Goal: Task Accomplishment & Management: Complete application form

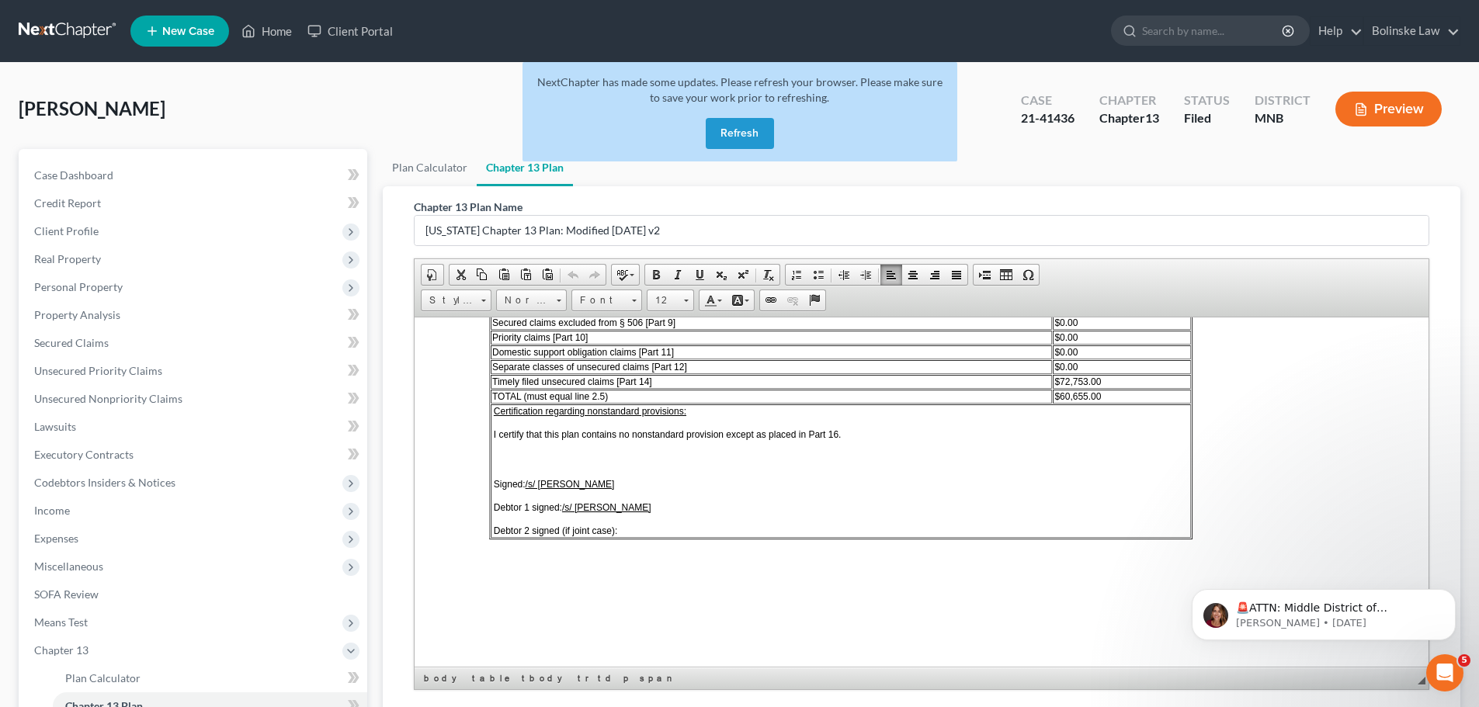
click at [55, 26] on link at bounding box center [68, 31] width 99 height 28
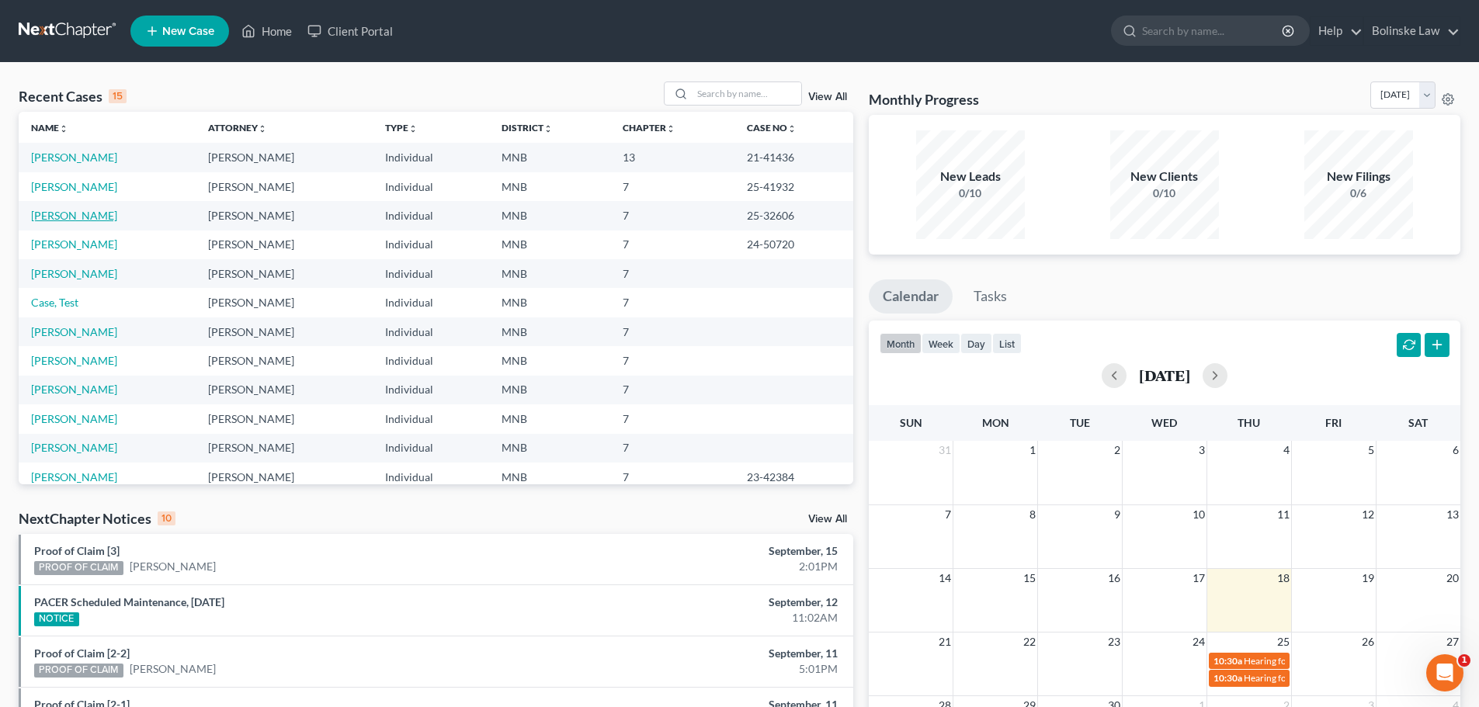
click at [65, 209] on link "[PERSON_NAME]" at bounding box center [74, 215] width 86 height 13
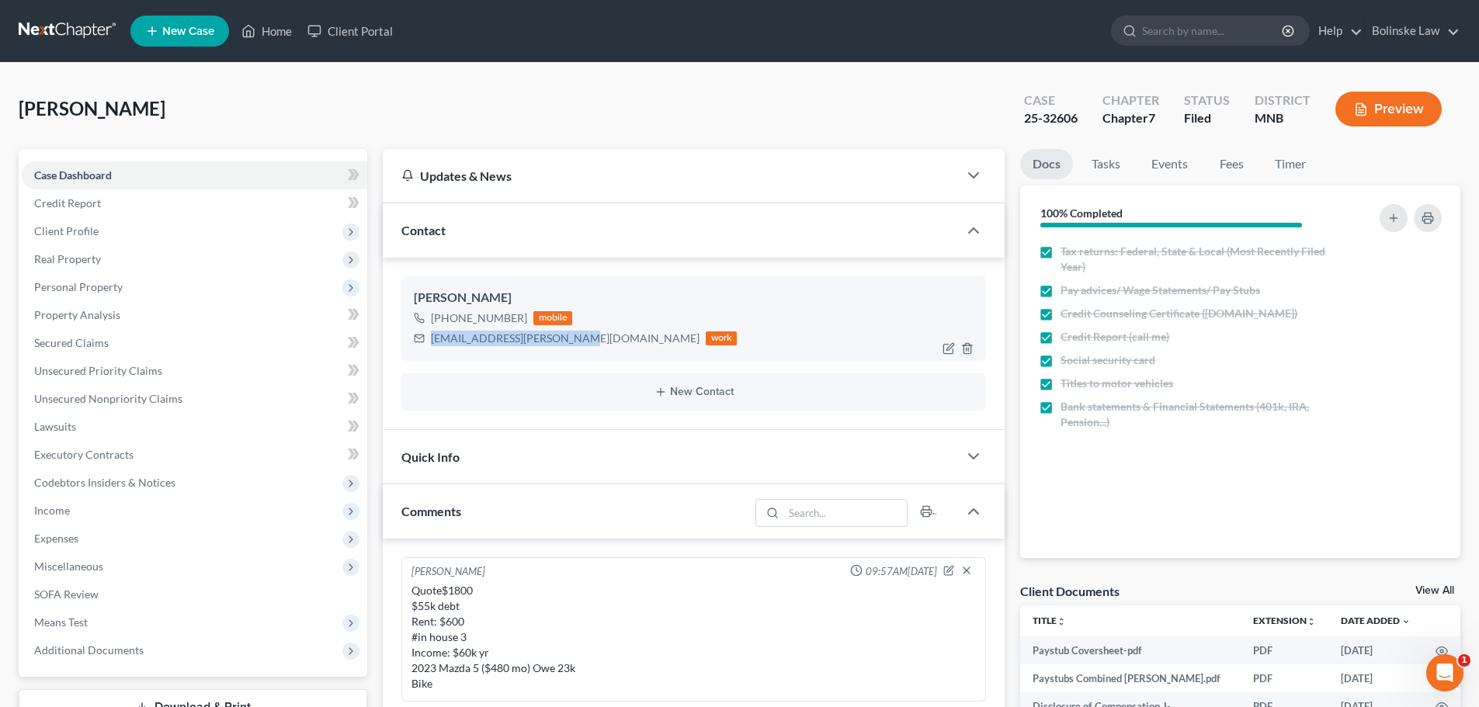
drag, startPoint x: 559, startPoint y: 338, endPoint x: 429, endPoint y: 335, distance: 129.7
click at [429, 335] on div "jazmine.castillo@sfmic.com work" at bounding box center [575, 338] width 323 height 20
copy div "jazmine.castillo@sfmic.com"
click at [113, 314] on span "Property Analysis" at bounding box center [77, 314] width 86 height 13
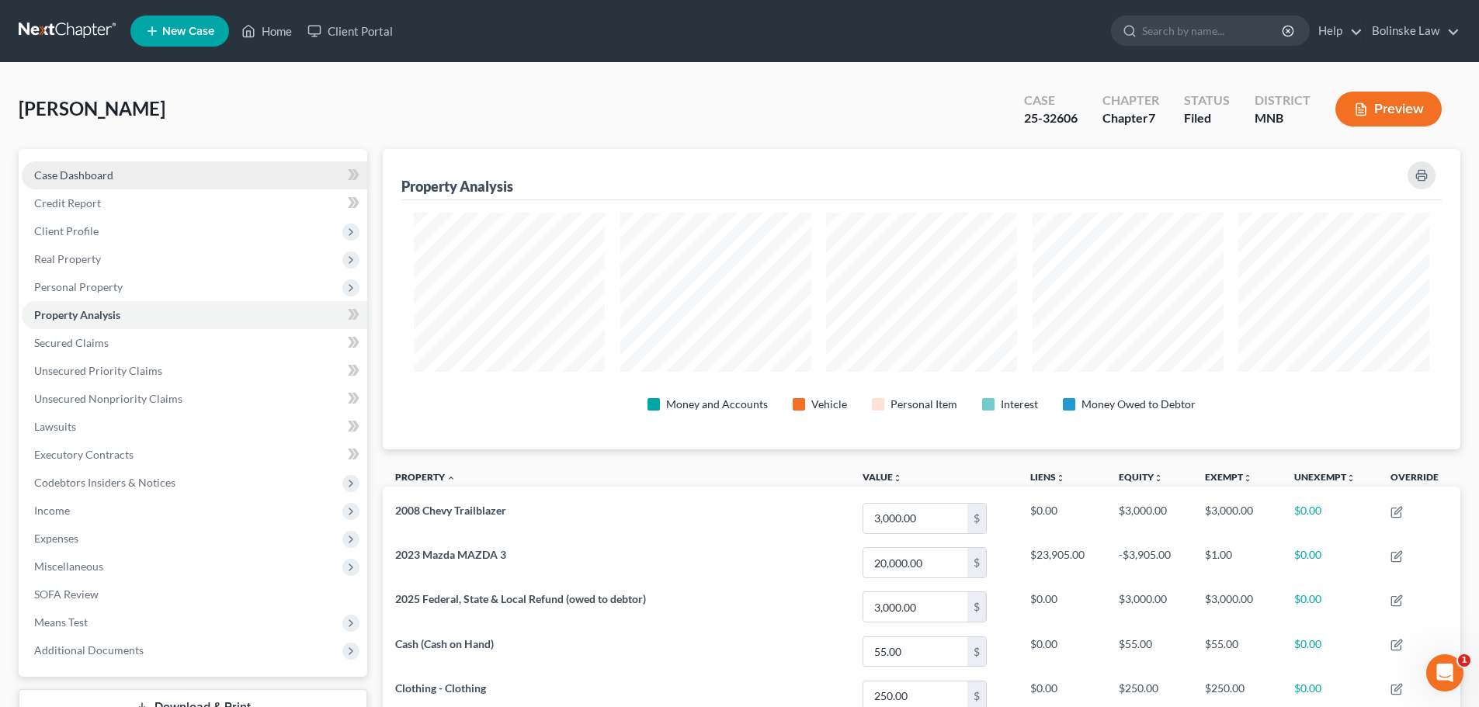
click at [112, 176] on span "Case Dashboard" at bounding box center [73, 174] width 79 height 13
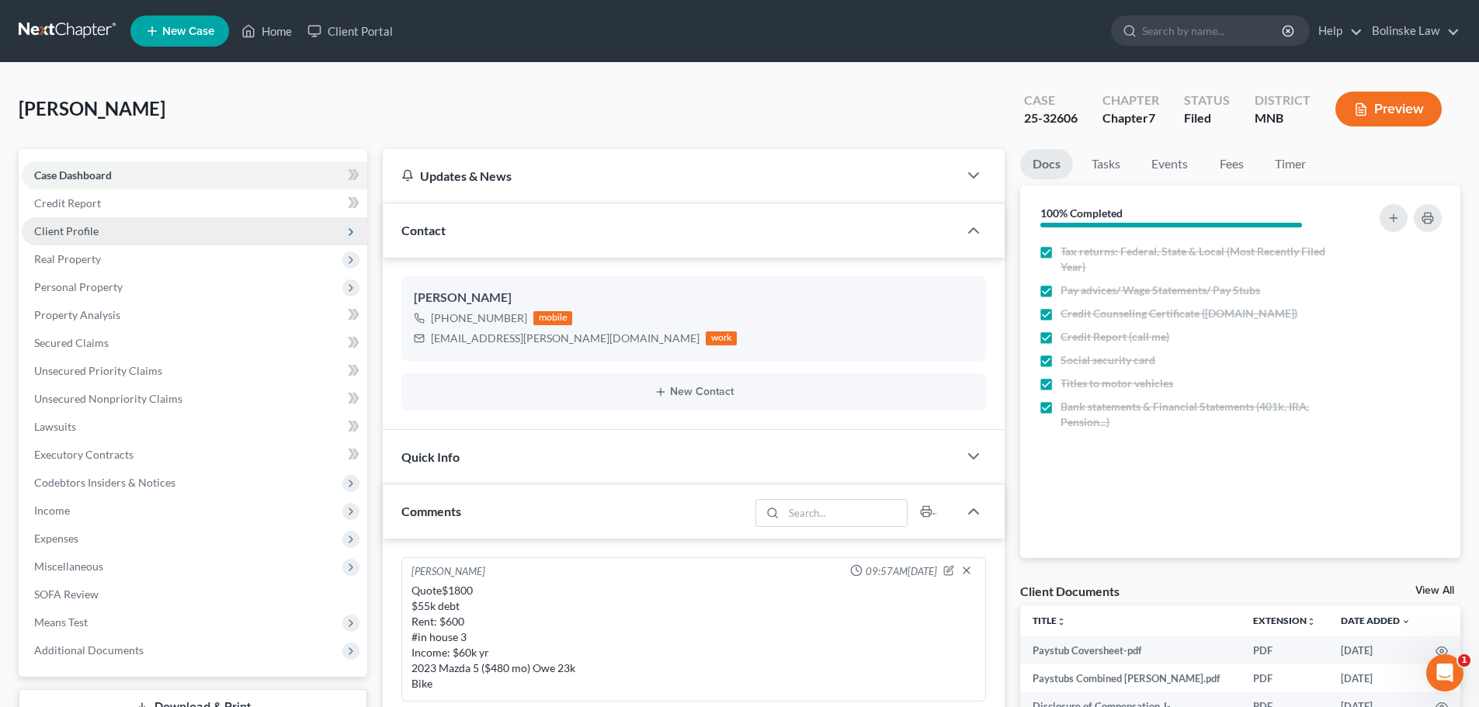
click at [99, 231] on span "Client Profile" at bounding box center [194, 231] width 345 height 28
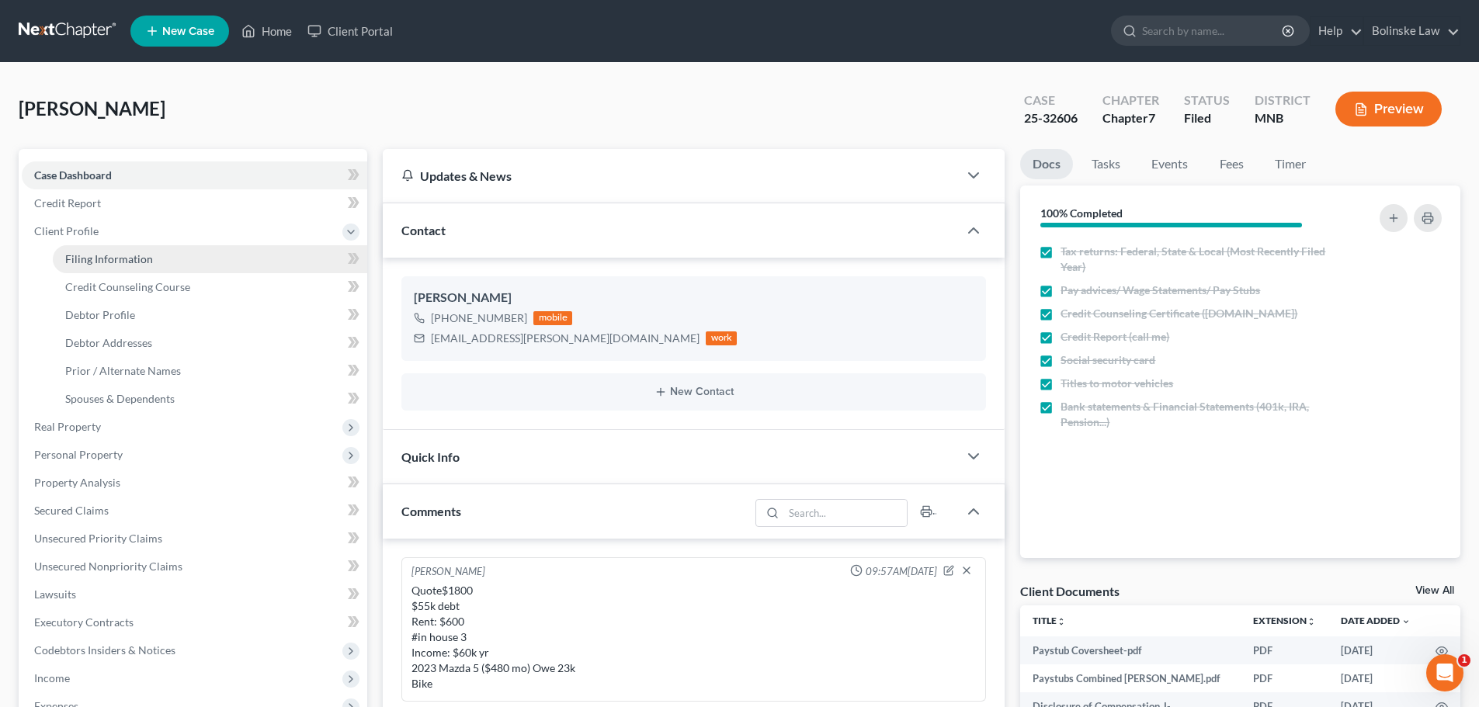
click at [109, 259] on span "Filing Information" at bounding box center [109, 258] width 88 height 13
select select "1"
select select "0"
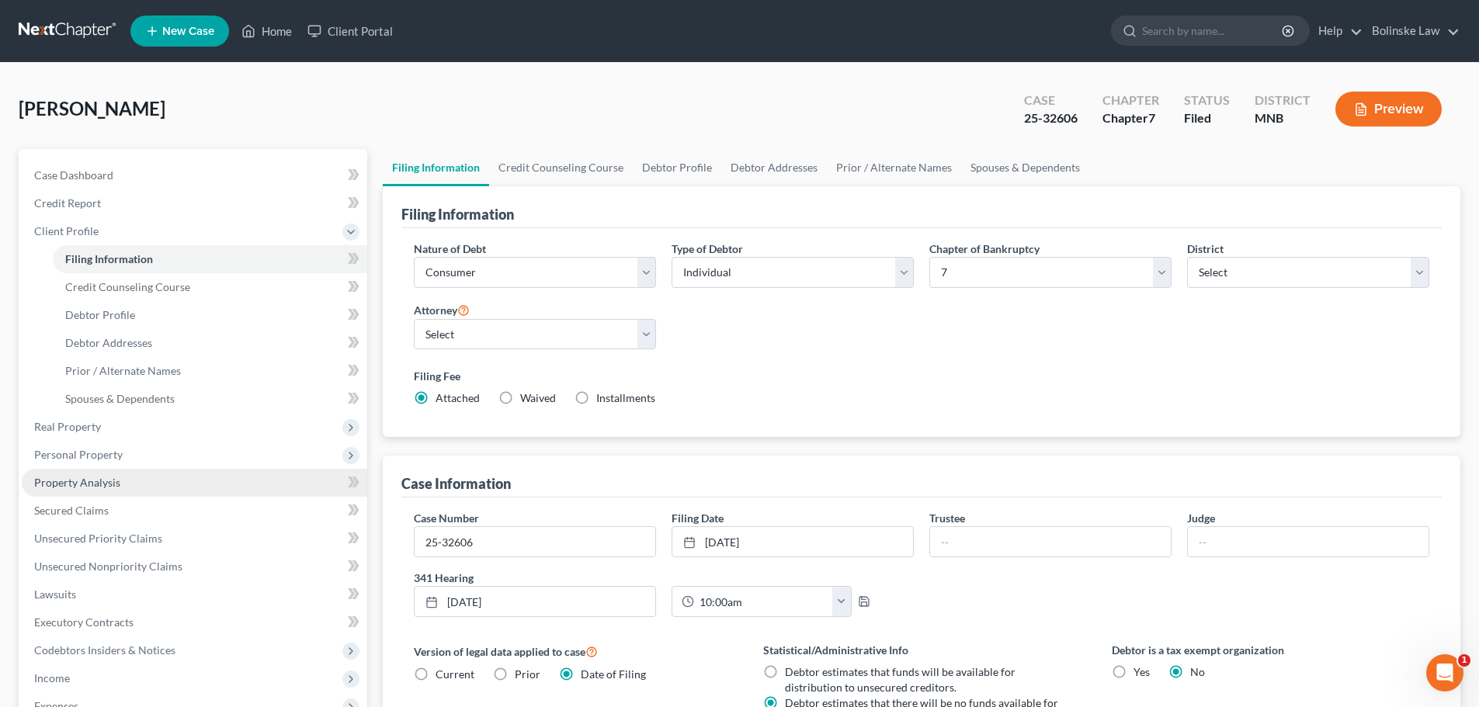
click at [102, 484] on span "Property Analysis" at bounding box center [77, 482] width 86 height 13
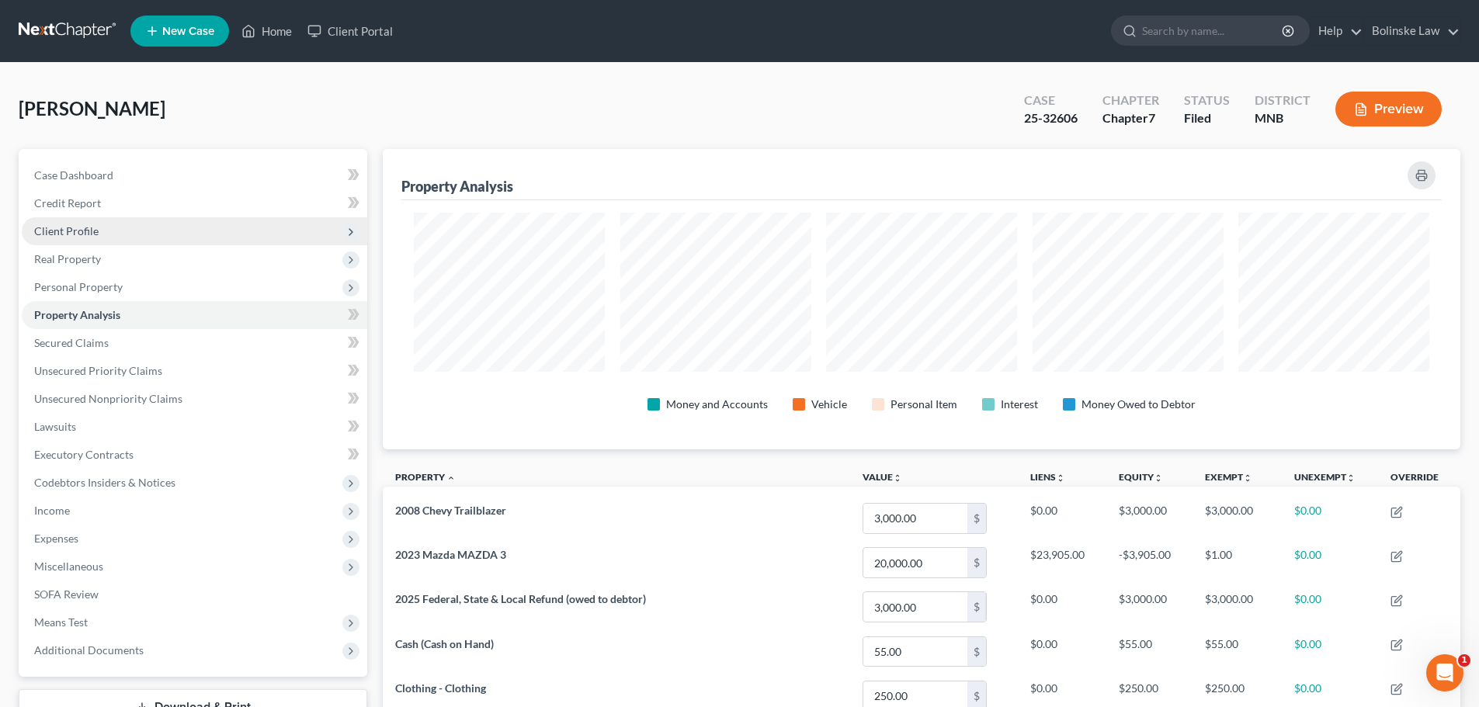
click at [96, 233] on span "Client Profile" at bounding box center [66, 230] width 64 height 13
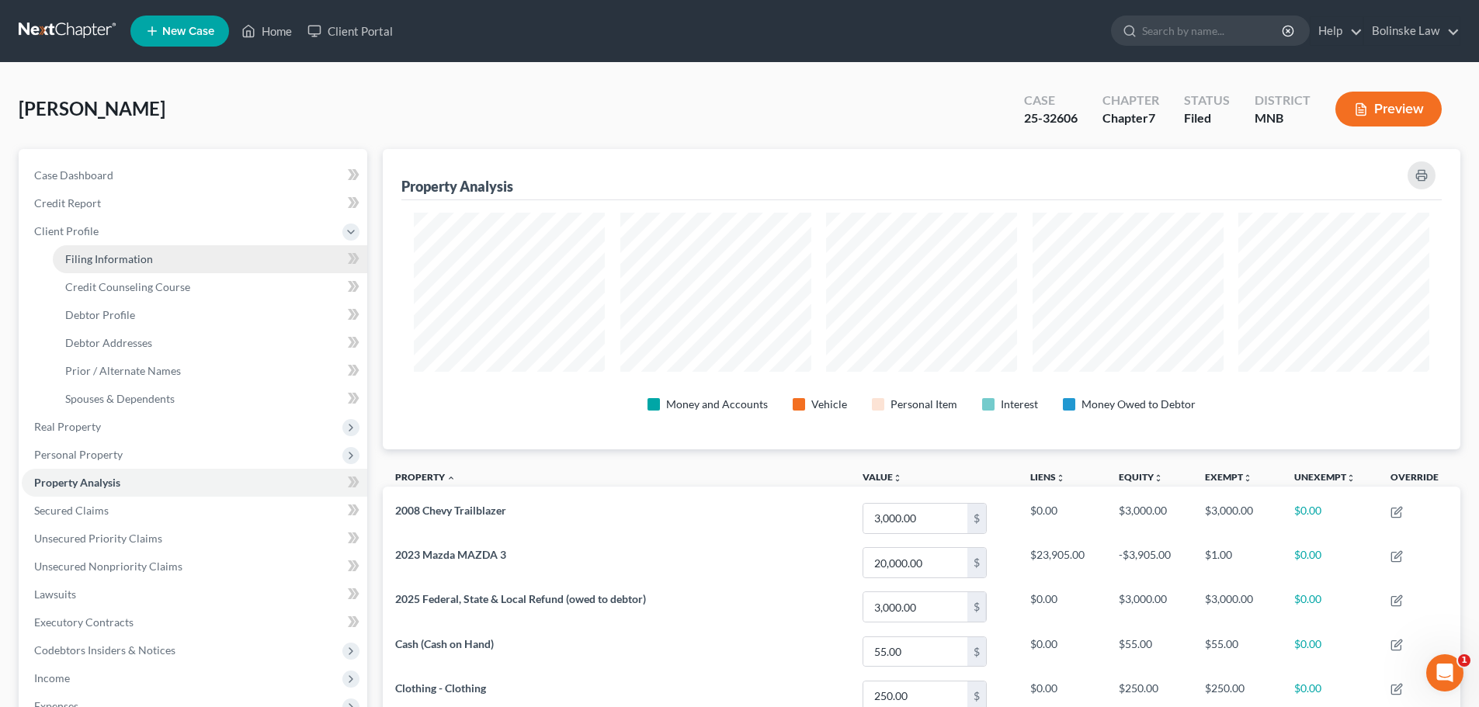
click at [103, 251] on link "Filing Information" at bounding box center [210, 259] width 314 height 28
select select "1"
select select "0"
select select "42"
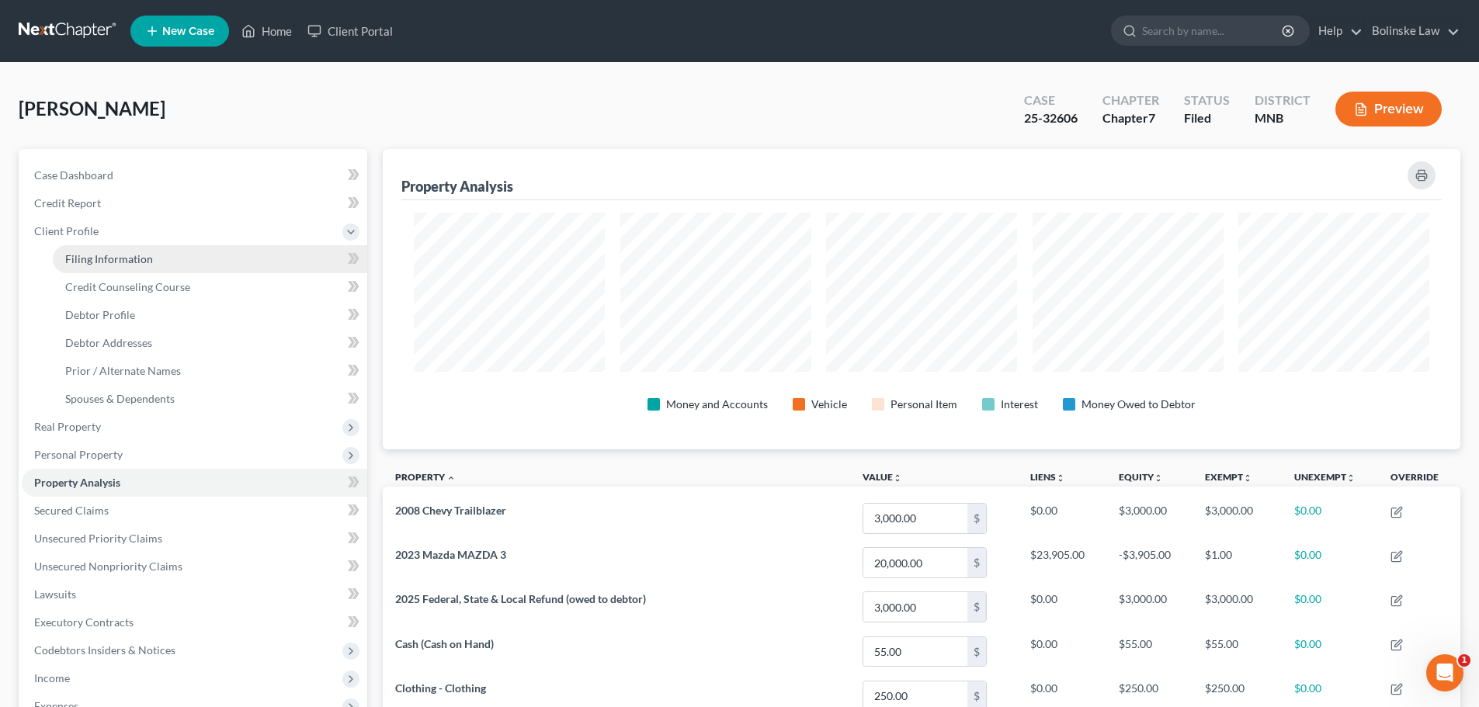
select select "0"
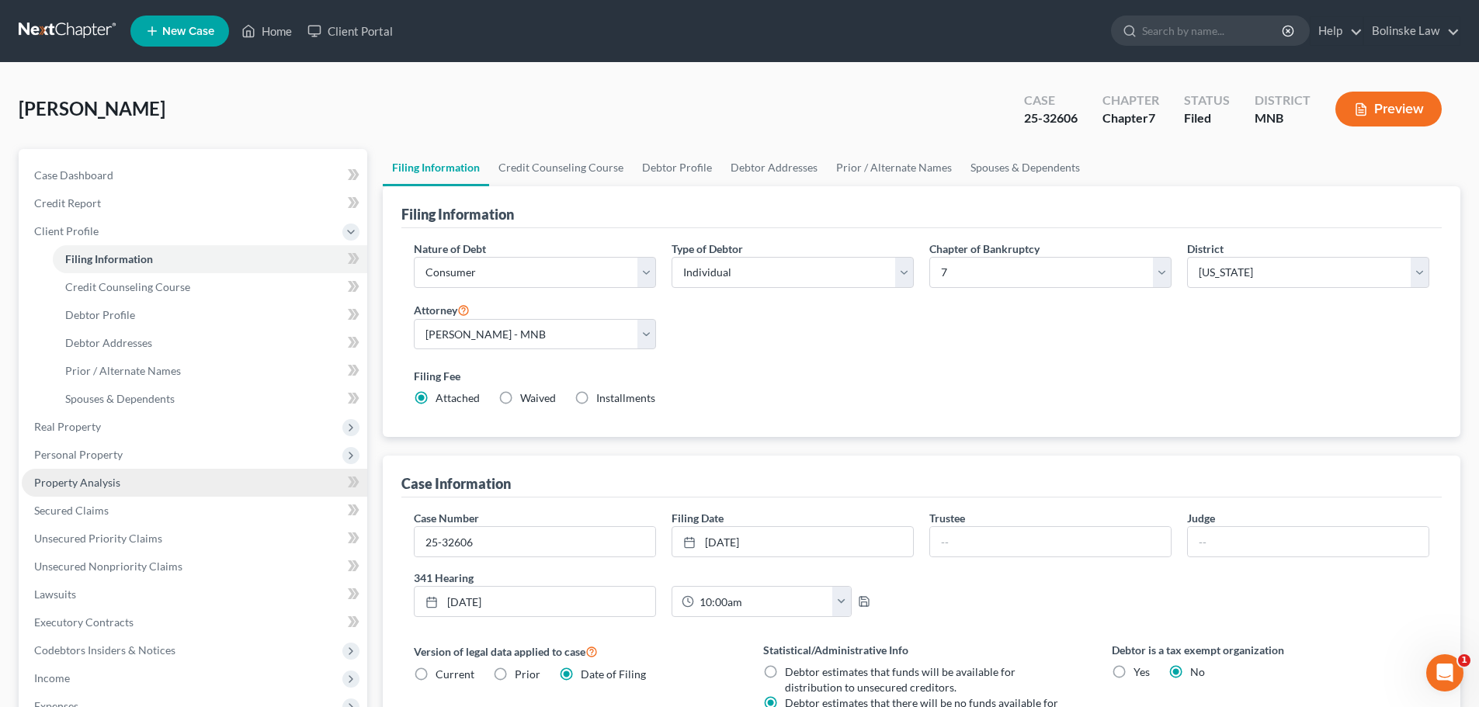
click at [110, 482] on span "Property Analysis" at bounding box center [77, 482] width 86 height 13
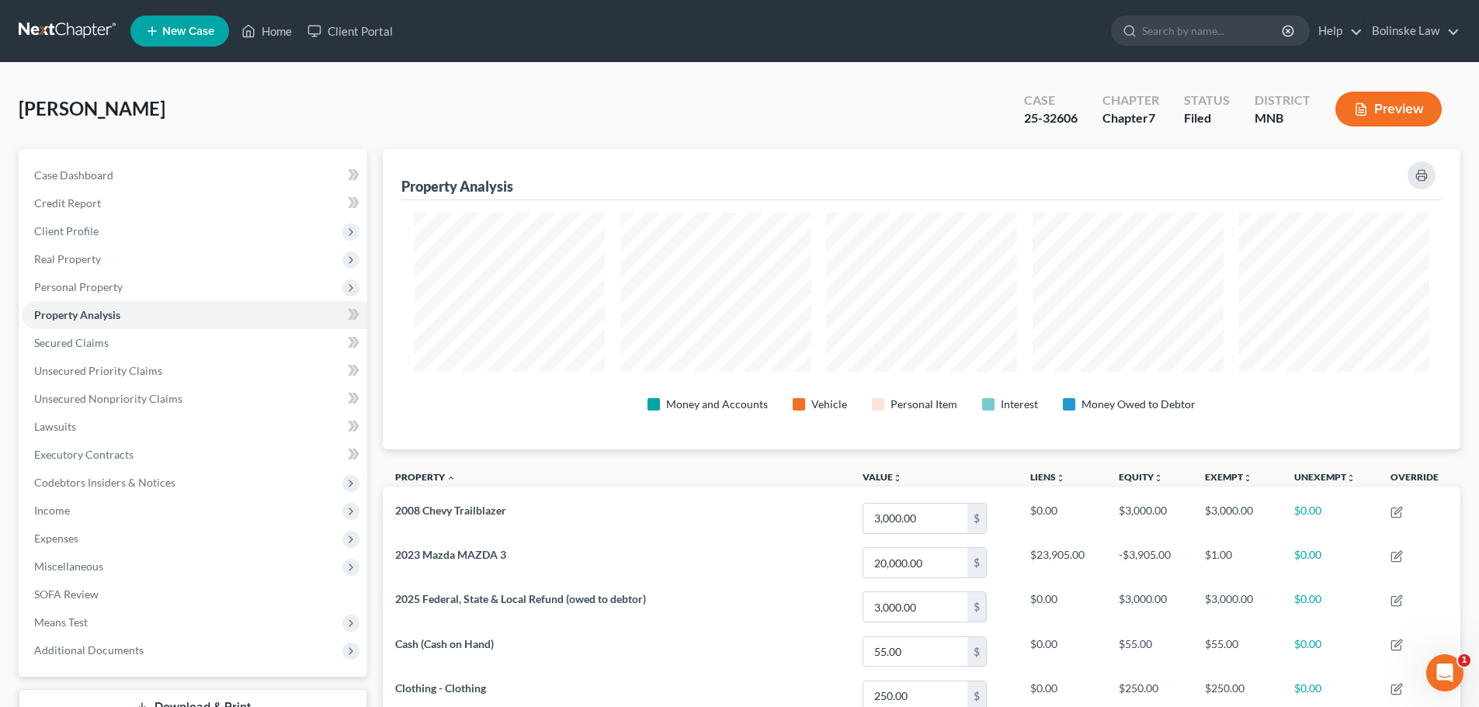
click at [64, 27] on link at bounding box center [68, 31] width 99 height 28
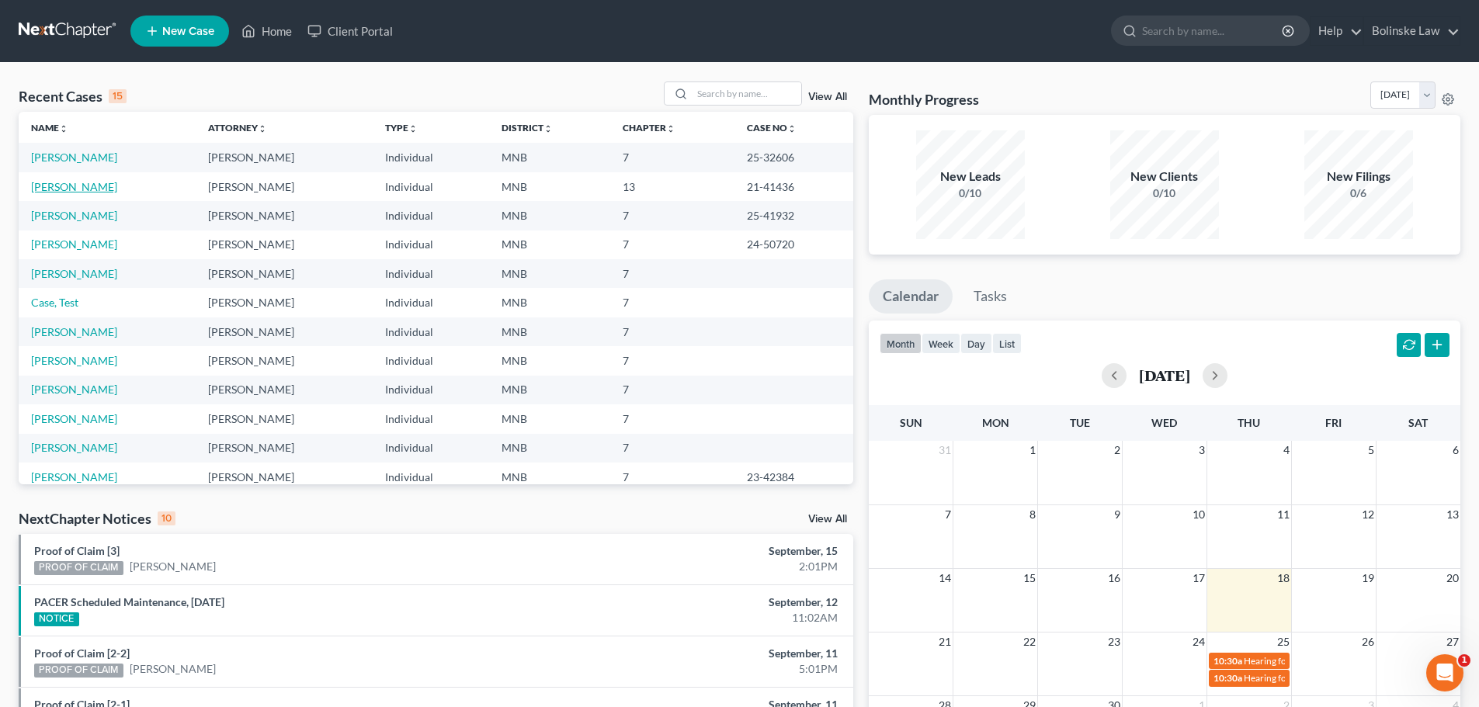
click at [71, 189] on link "[PERSON_NAME]" at bounding box center [74, 186] width 86 height 13
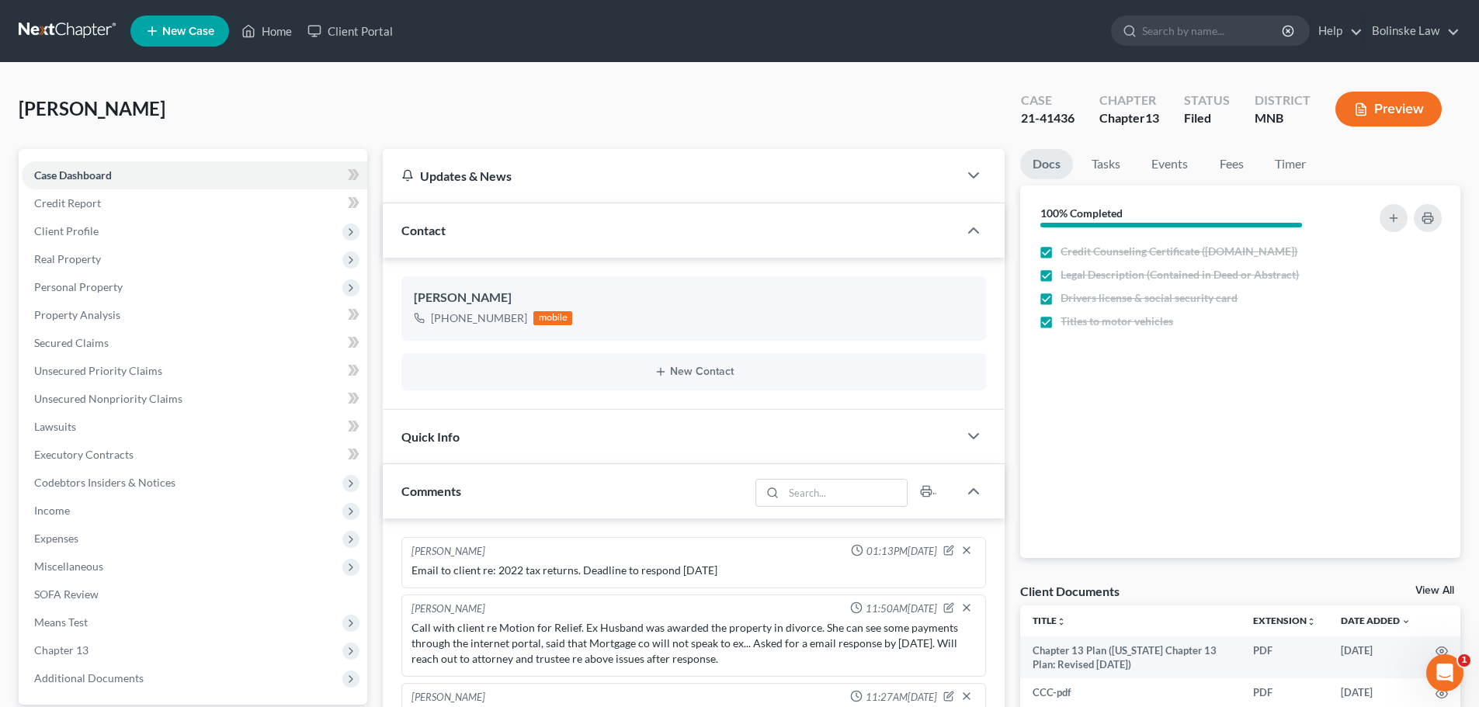
scroll to position [110, 0]
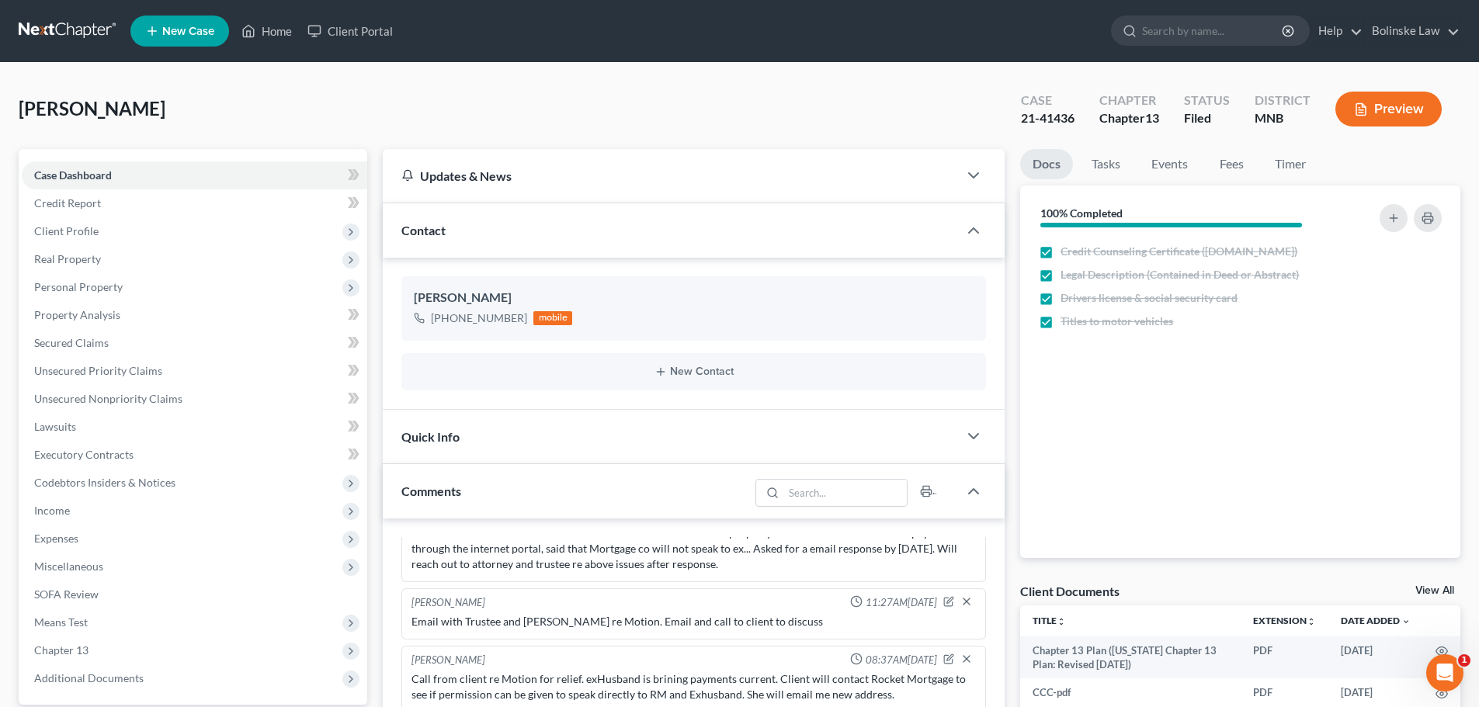
click at [52, 26] on link at bounding box center [68, 31] width 99 height 28
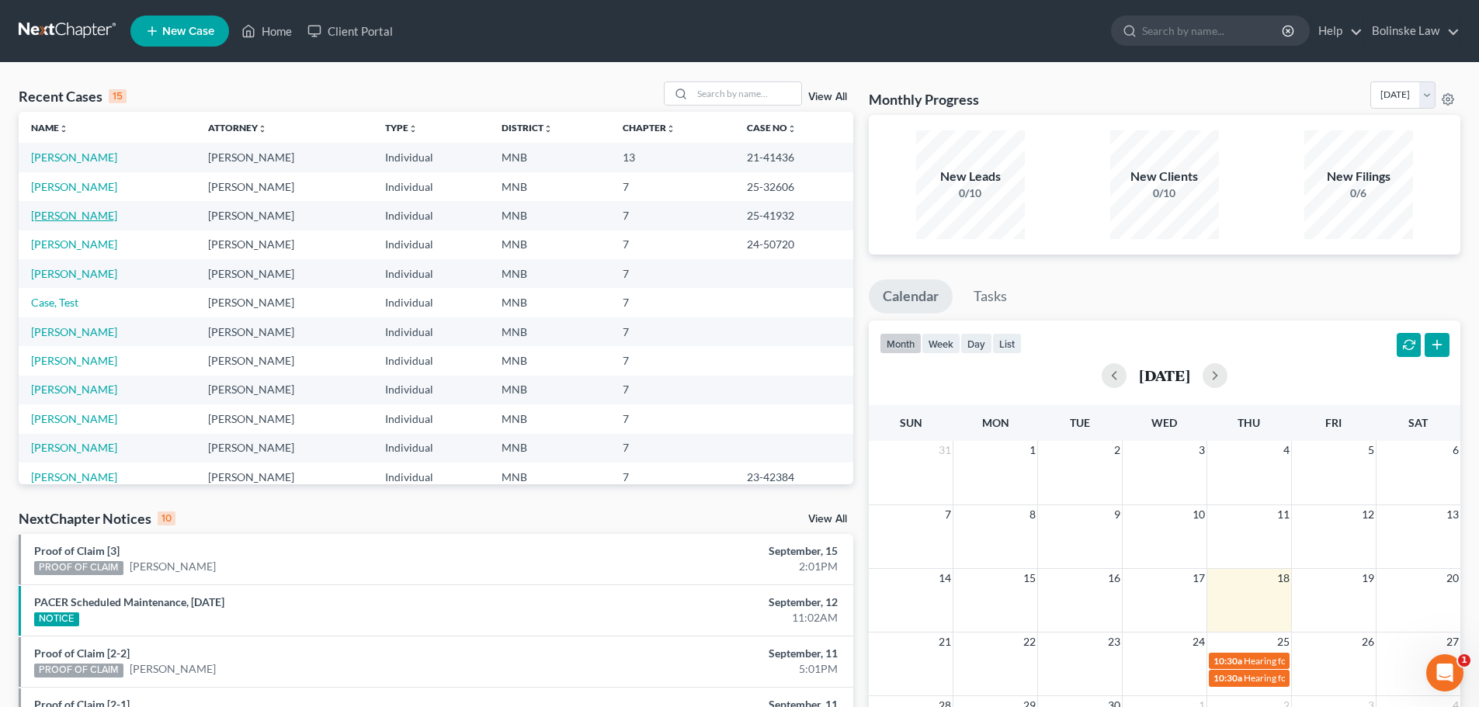
click at [58, 209] on link "[PERSON_NAME]" at bounding box center [74, 215] width 86 height 13
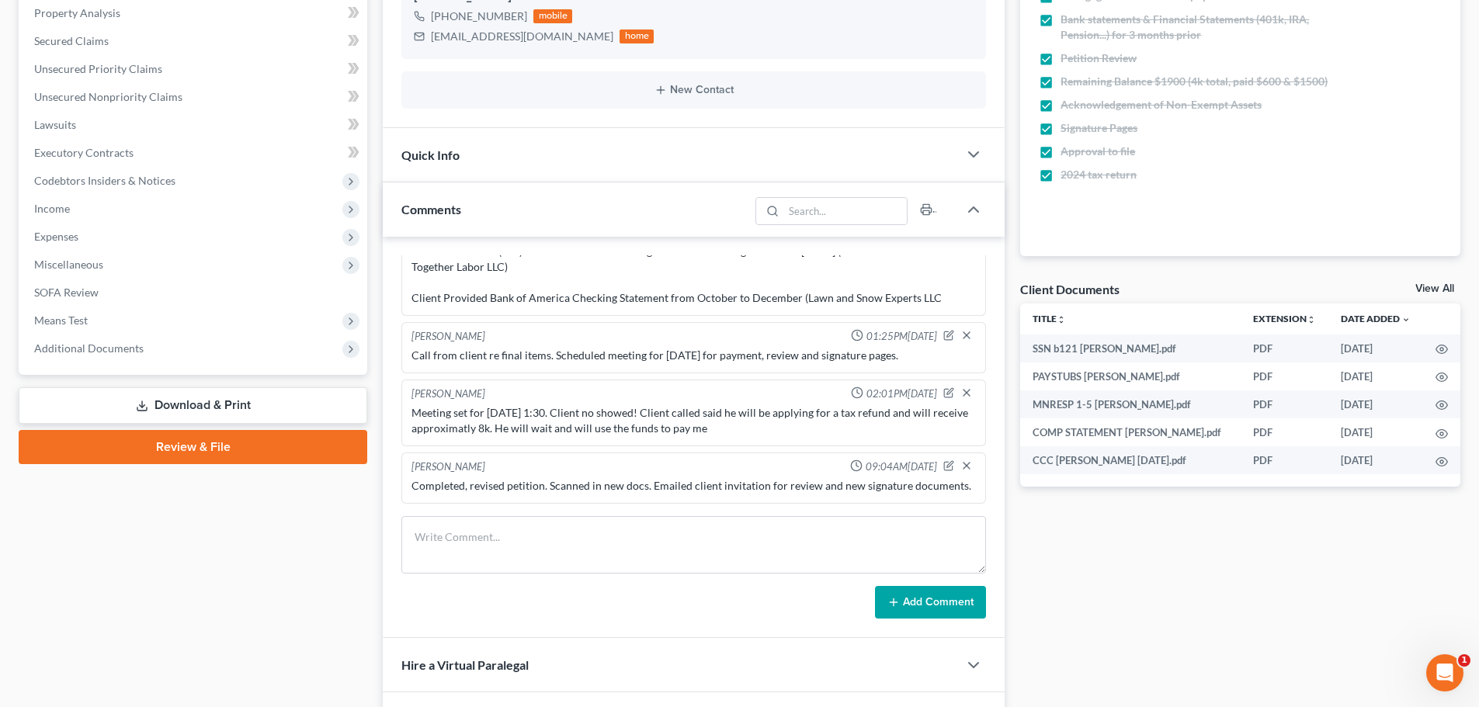
scroll to position [310, 0]
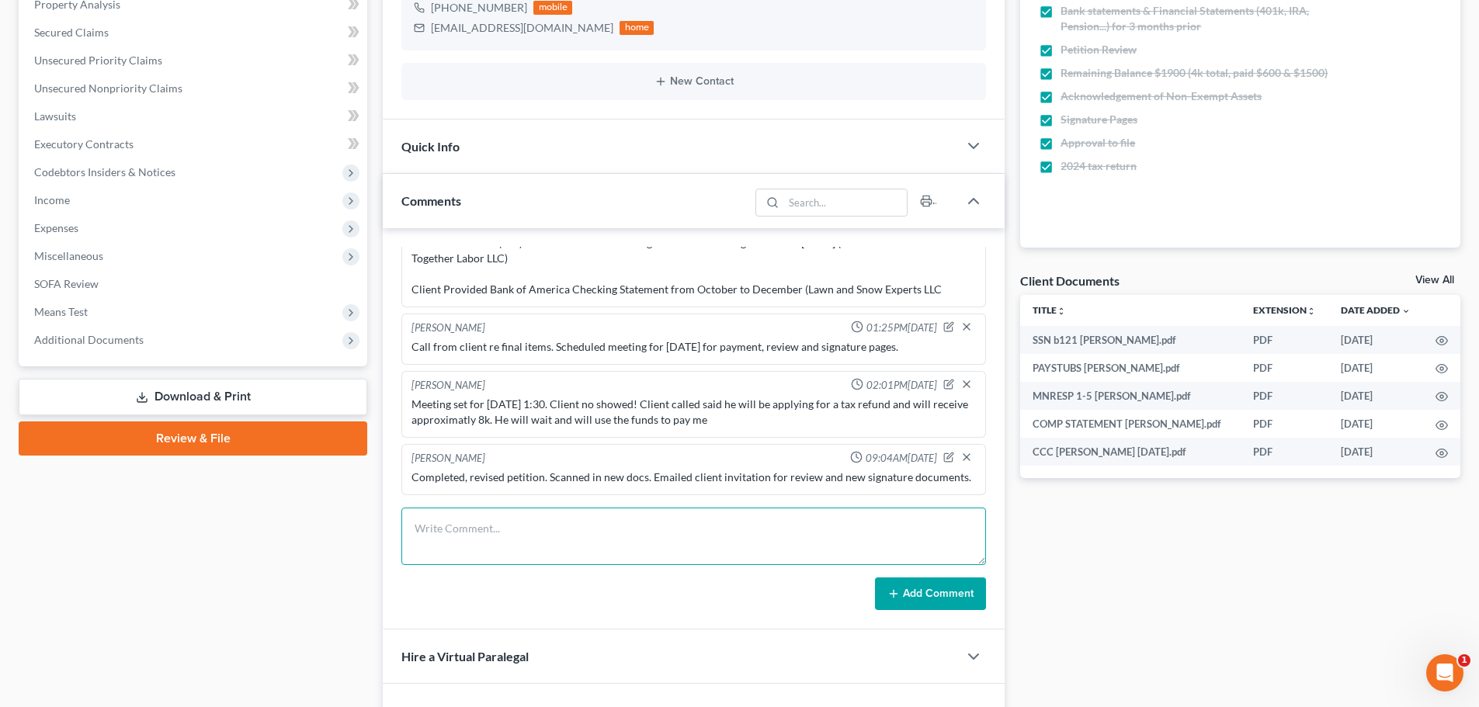
click at [417, 531] on textarea at bounding box center [693, 536] width 584 height 57
click at [820, 541] on textarea "Call with trustee re: amendments to reflect actual value and current exemption …" at bounding box center [693, 536] width 584 height 57
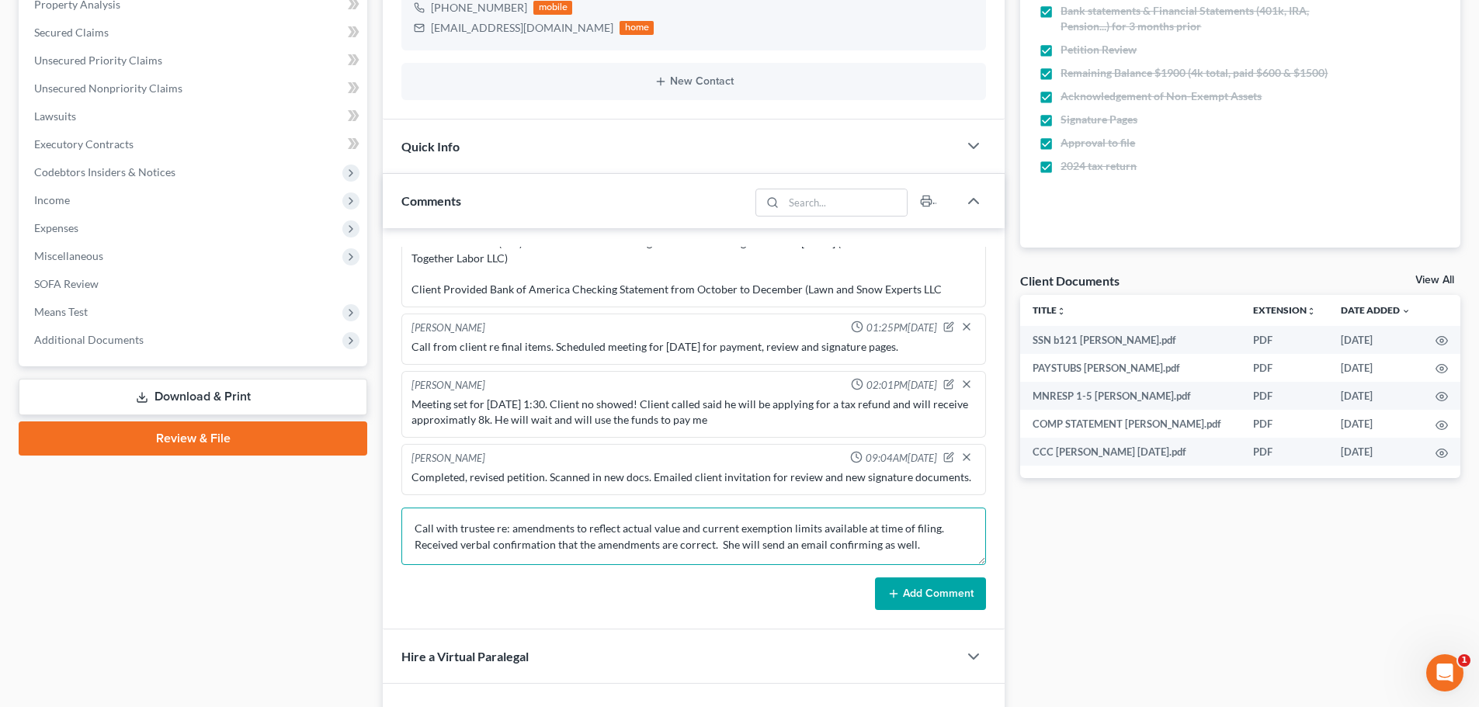
type textarea "Call with trustee re: amendments to reflect actual value and current exemption …"
click at [934, 602] on button "Add Comment" at bounding box center [930, 594] width 111 height 33
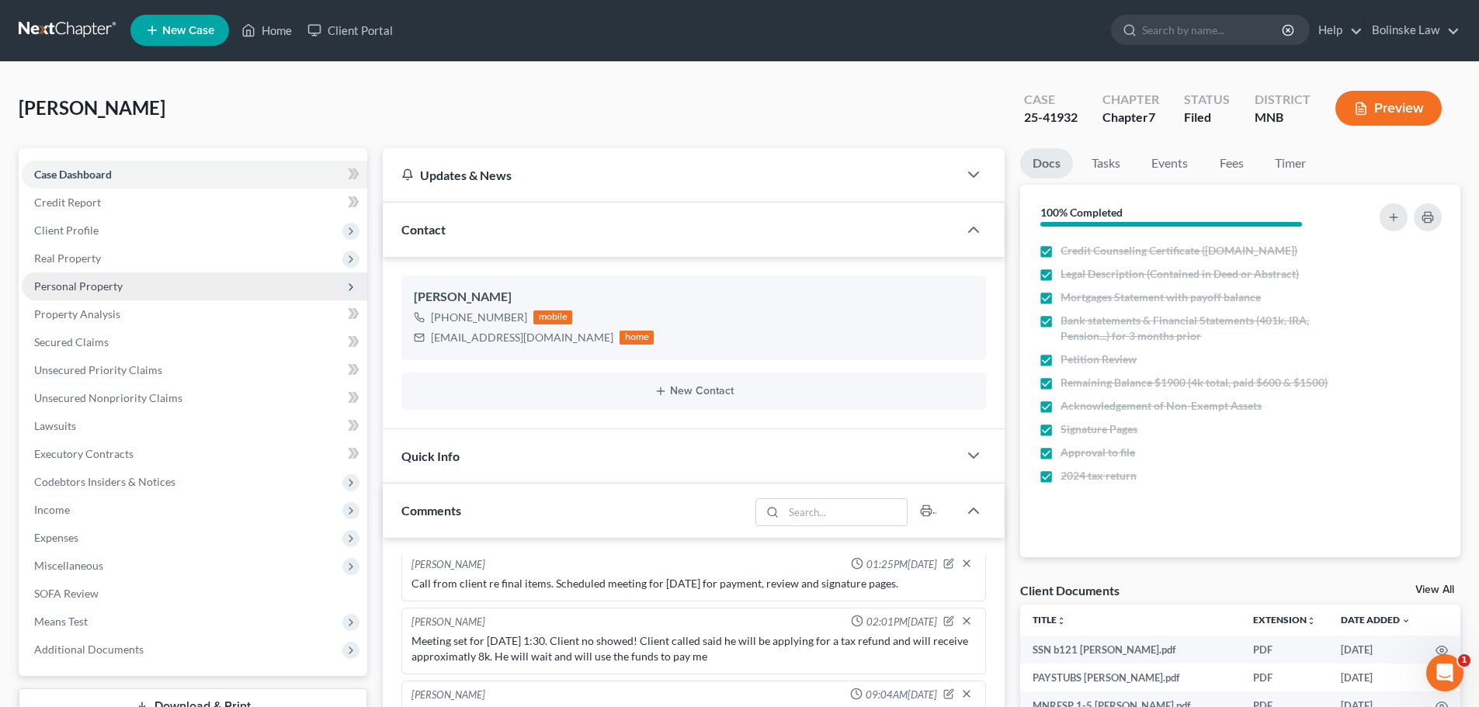
scroll to position [0, 0]
click at [92, 321] on span "Property Analysis" at bounding box center [77, 314] width 86 height 13
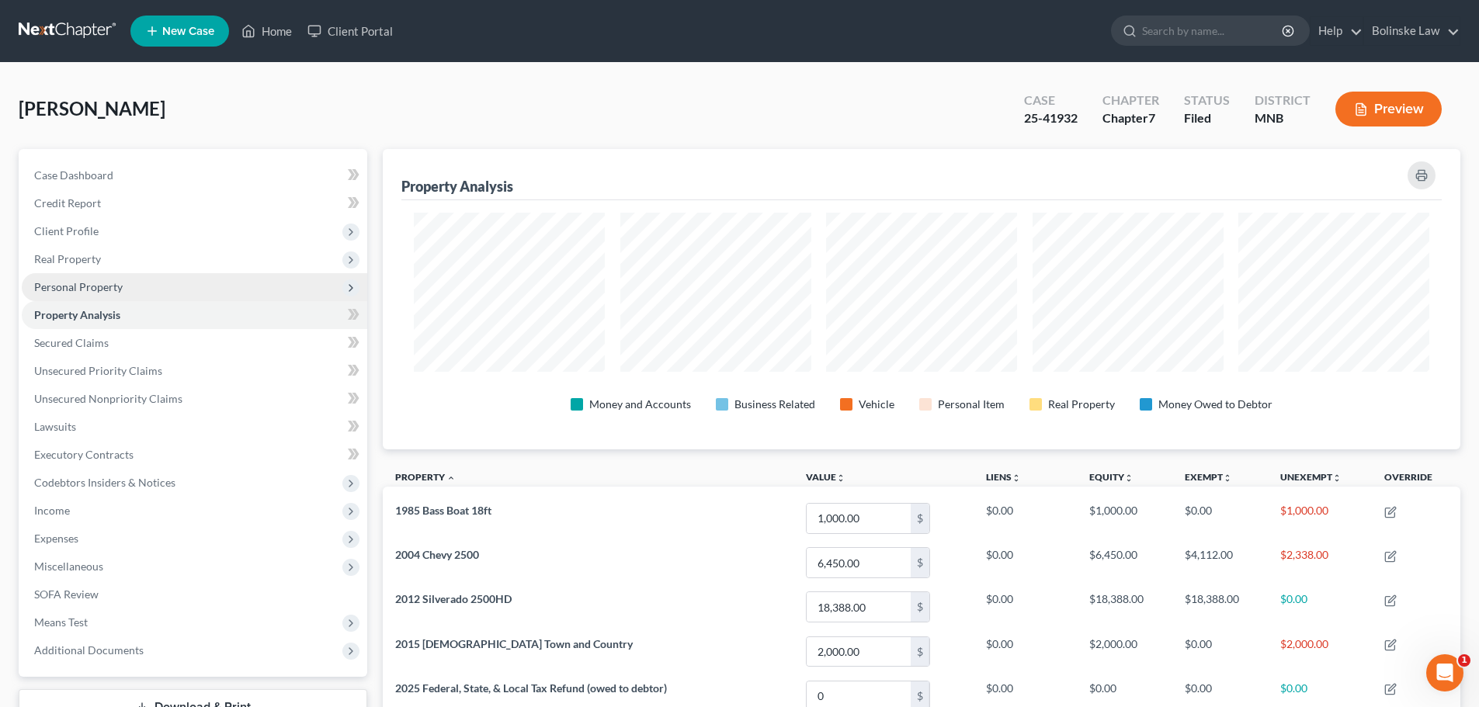
click at [73, 286] on span "Personal Property" at bounding box center [78, 286] width 88 height 13
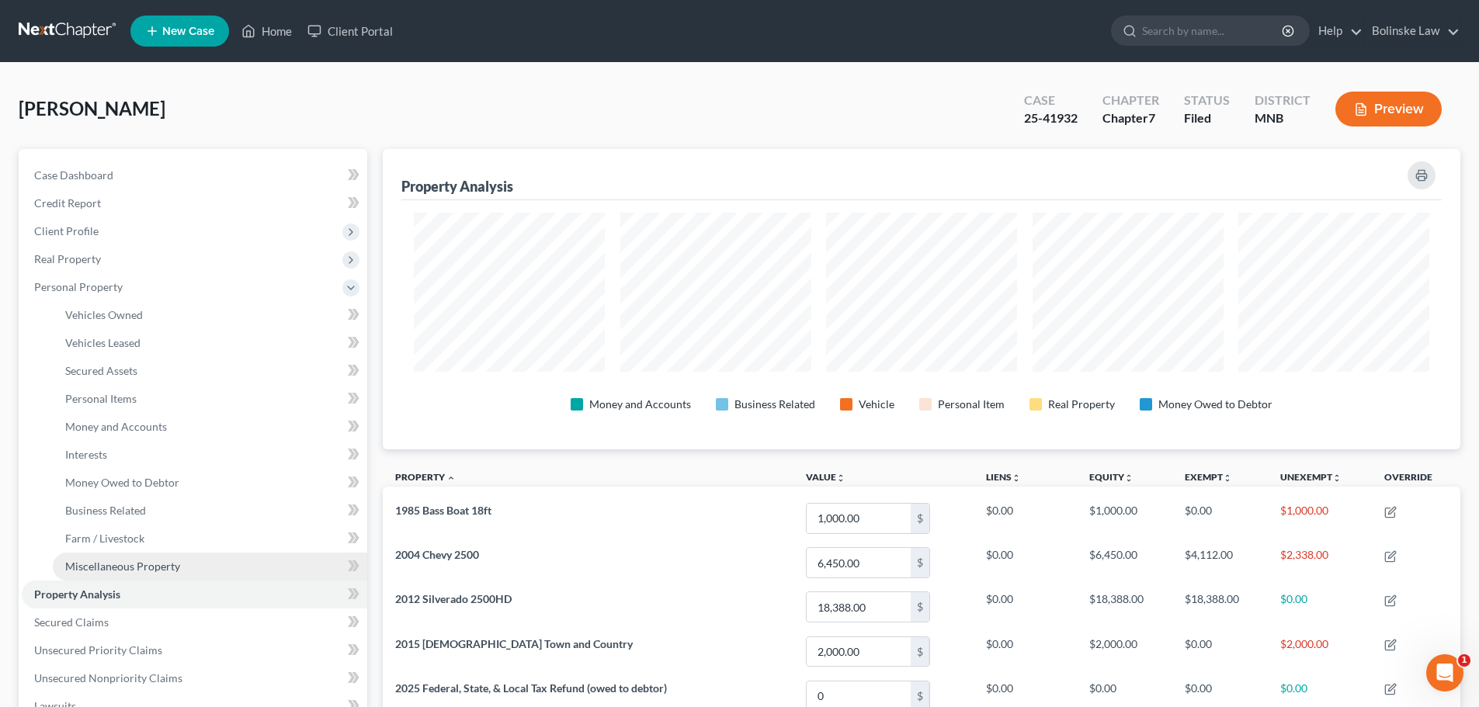
click at [109, 560] on span "Miscellaneous Property" at bounding box center [122, 566] width 115 height 13
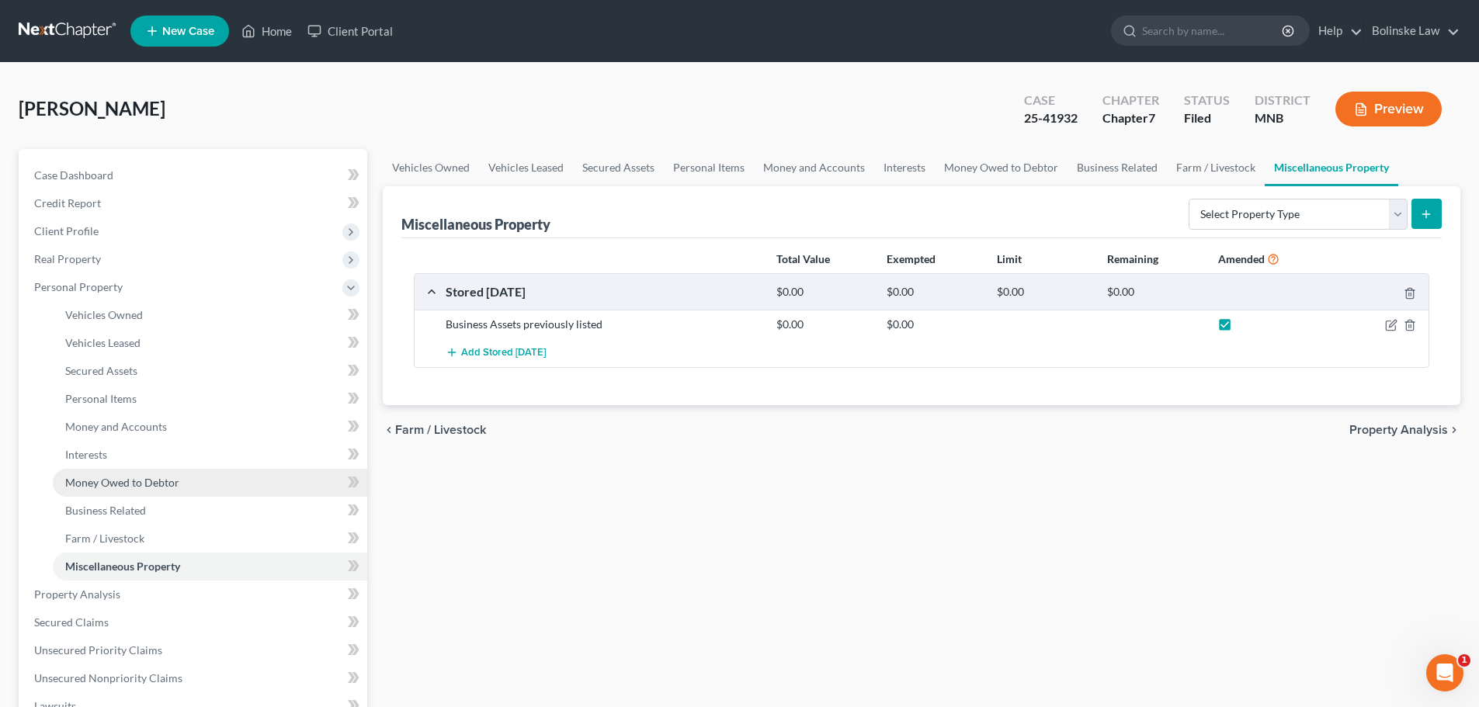
click at [106, 487] on span "Money Owed to Debtor" at bounding box center [122, 482] width 114 height 13
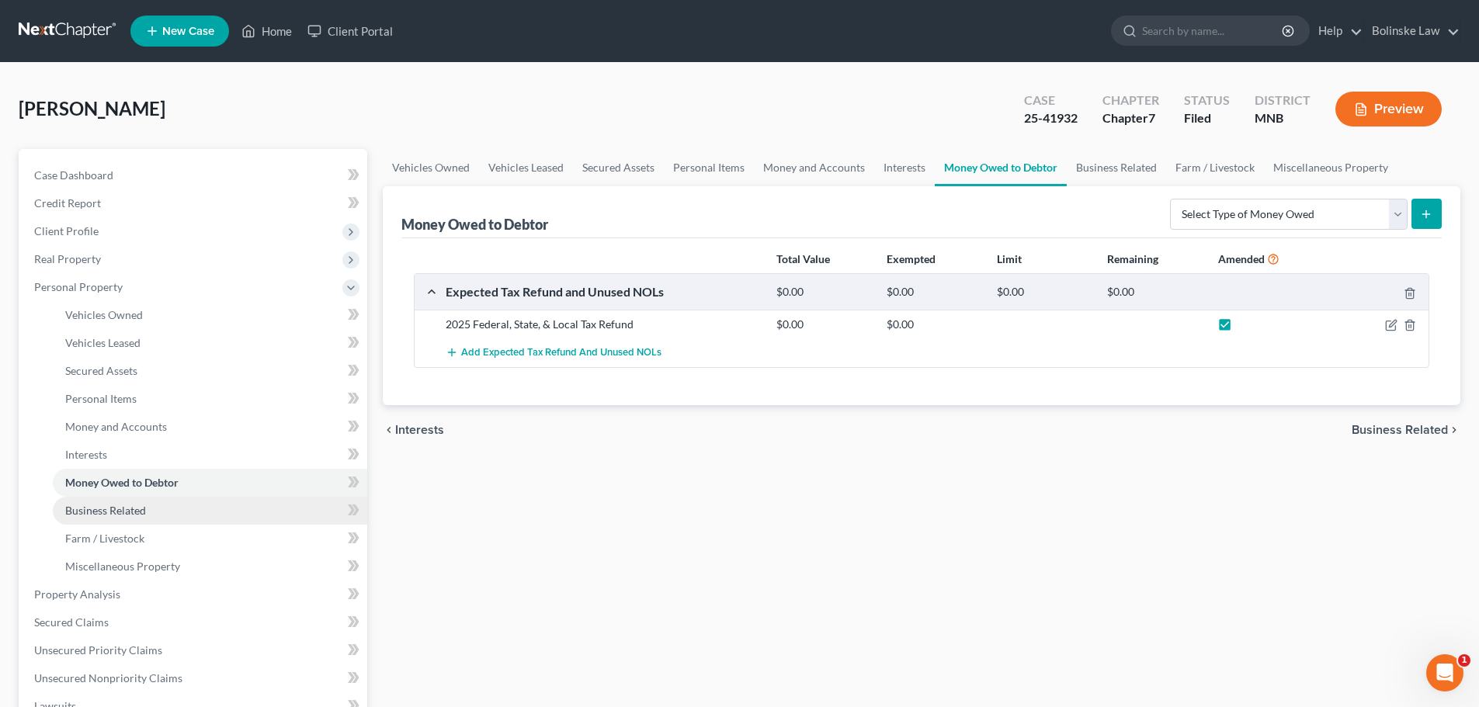
click at [128, 508] on span "Business Related" at bounding box center [105, 510] width 81 height 13
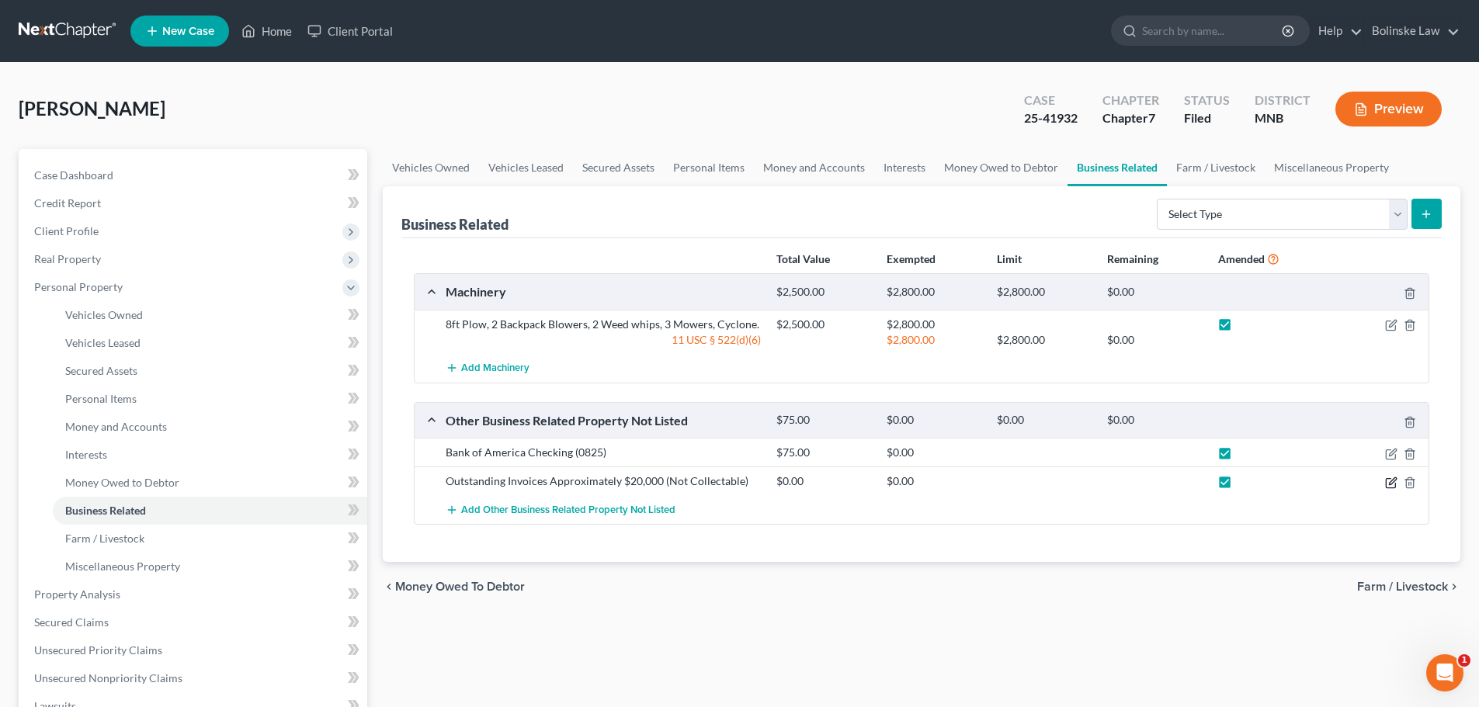
click at [1389, 481] on icon "button" at bounding box center [1391, 483] width 12 height 12
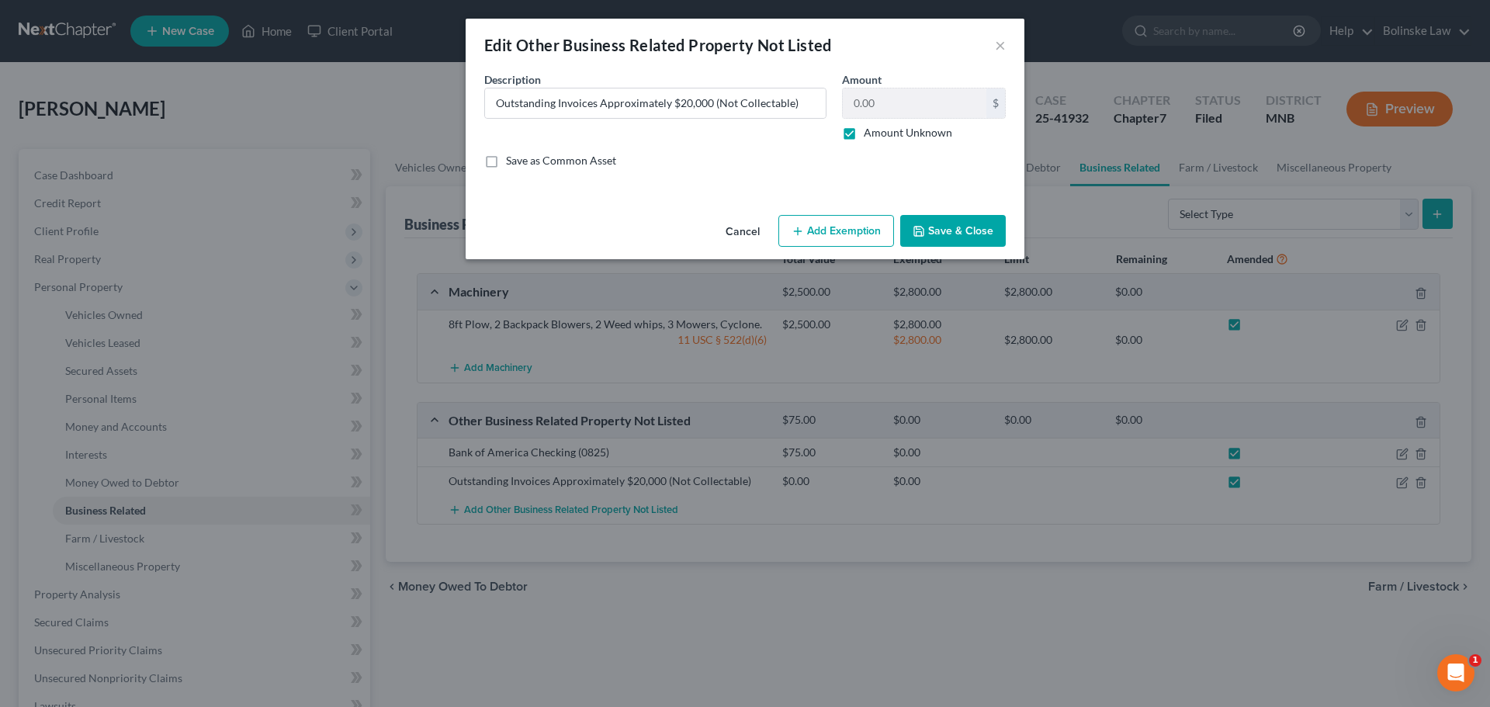
click at [864, 132] on label "Amount Unknown" at bounding box center [908, 133] width 88 height 16
click at [870, 132] on input "Amount Unknown" at bounding box center [875, 130] width 10 height 10
checkbox input "false"
click at [854, 101] on input "0.00" at bounding box center [915, 102] width 144 height 29
type input "20,000"
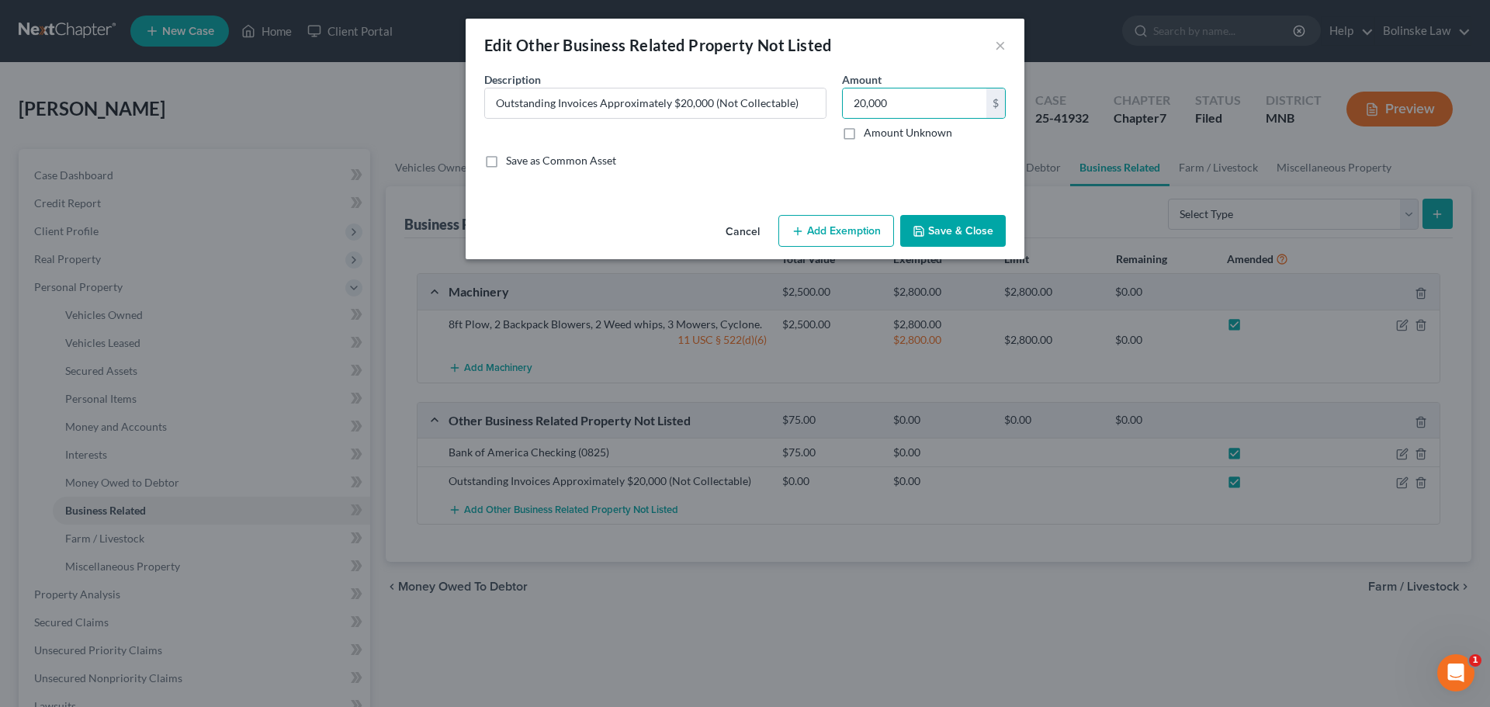
click at [955, 233] on button "Save & Close" at bounding box center [953, 231] width 106 height 33
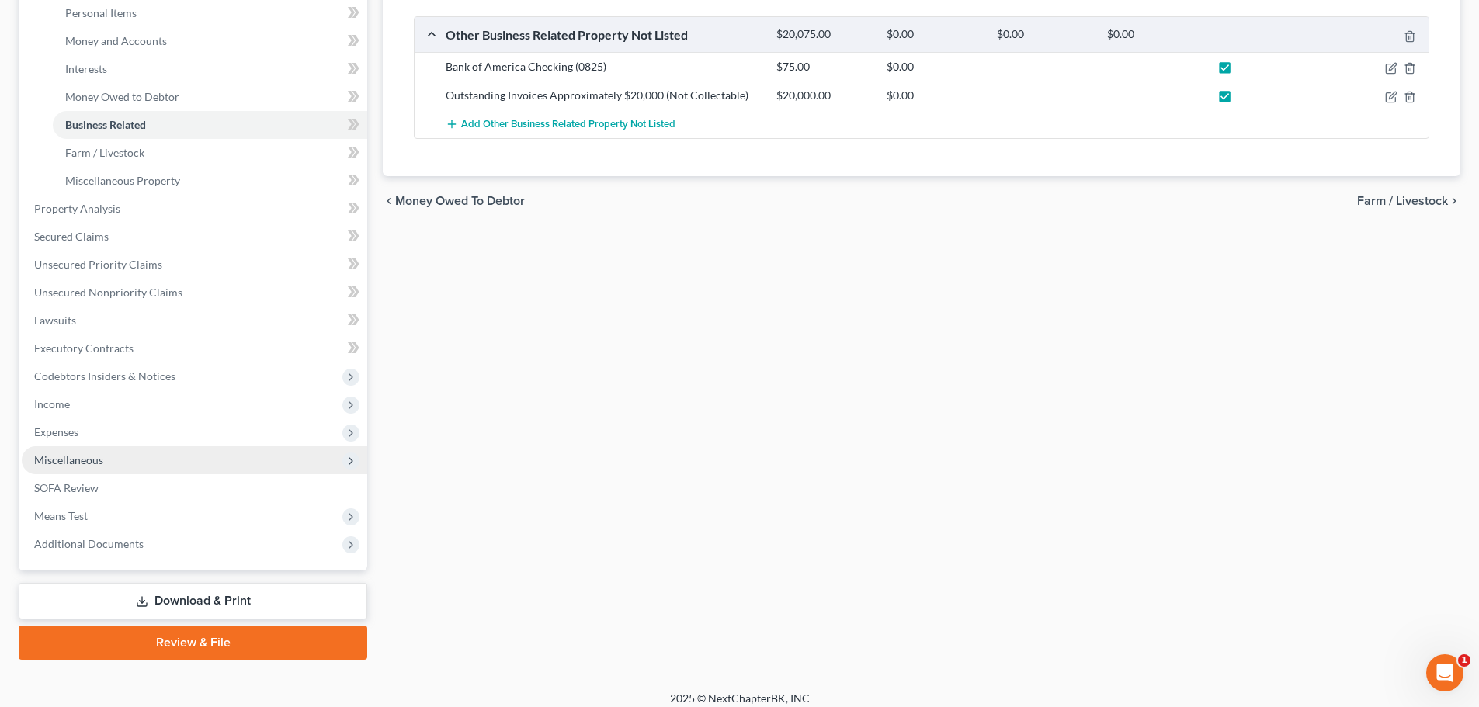
scroll to position [397, 0]
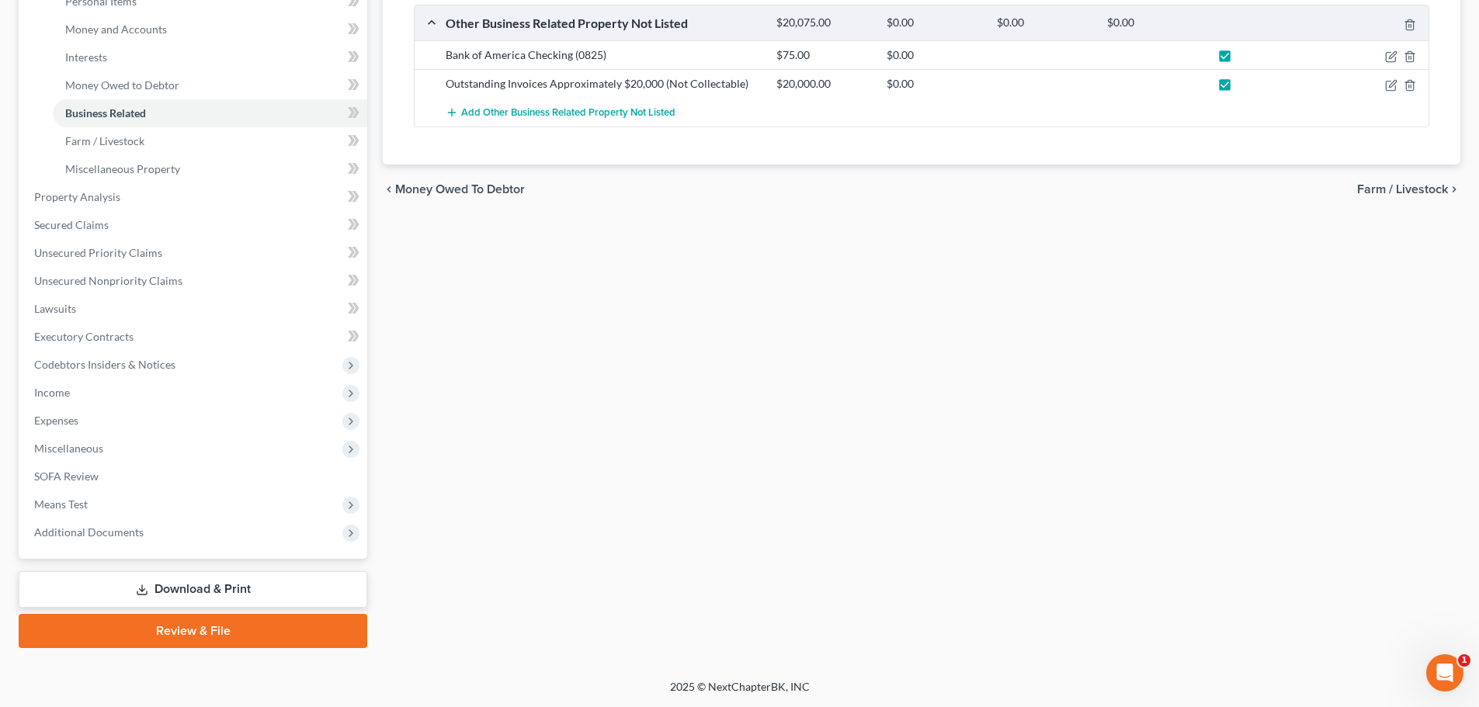
click at [181, 585] on link "Download & Print" at bounding box center [193, 589] width 349 height 36
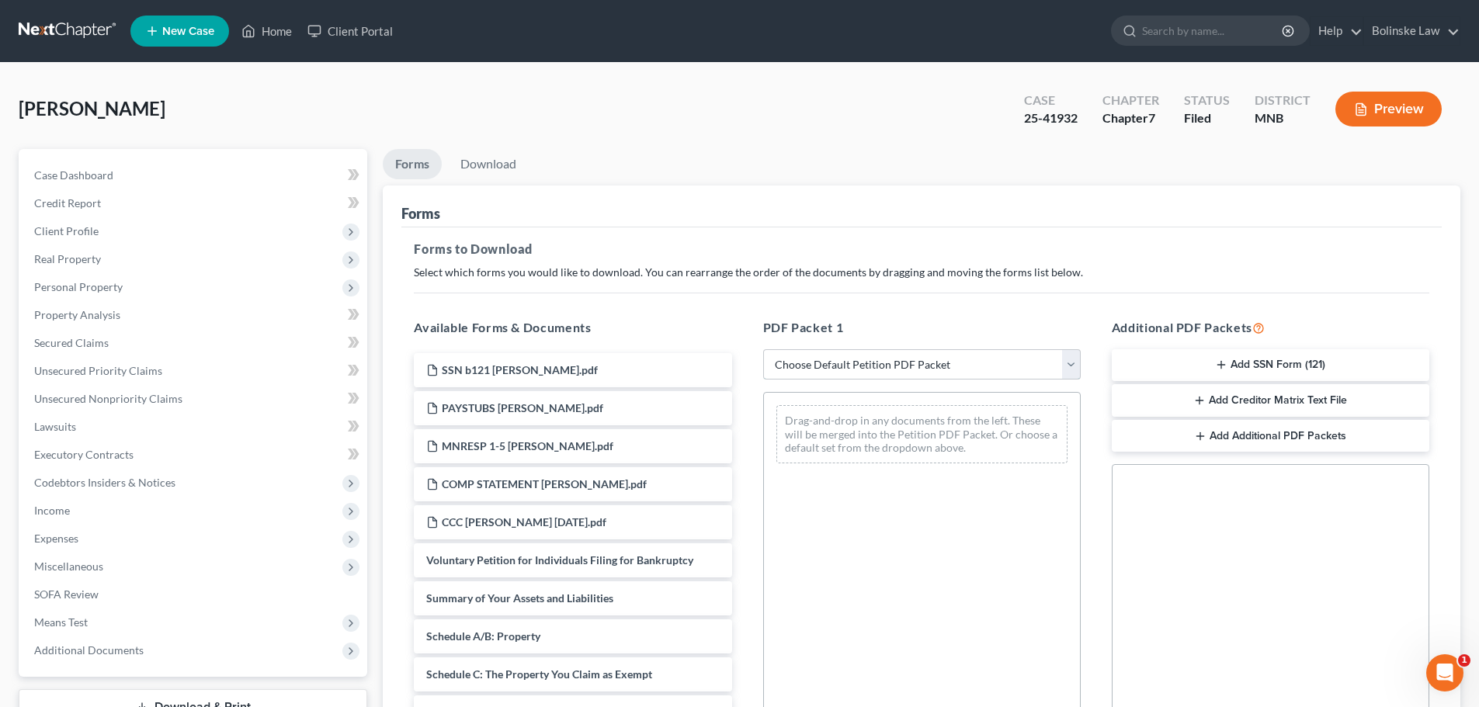
click at [872, 362] on select "Choose Default Petition PDF Packet Complete Bankruptcy Petition (all forms and …" at bounding box center [921, 364] width 317 height 31
select select "2"
click at [763, 349] on select "Choose Default Petition PDF Packet Complete Bankruptcy Petition (all forms and …" at bounding box center [921, 364] width 317 height 31
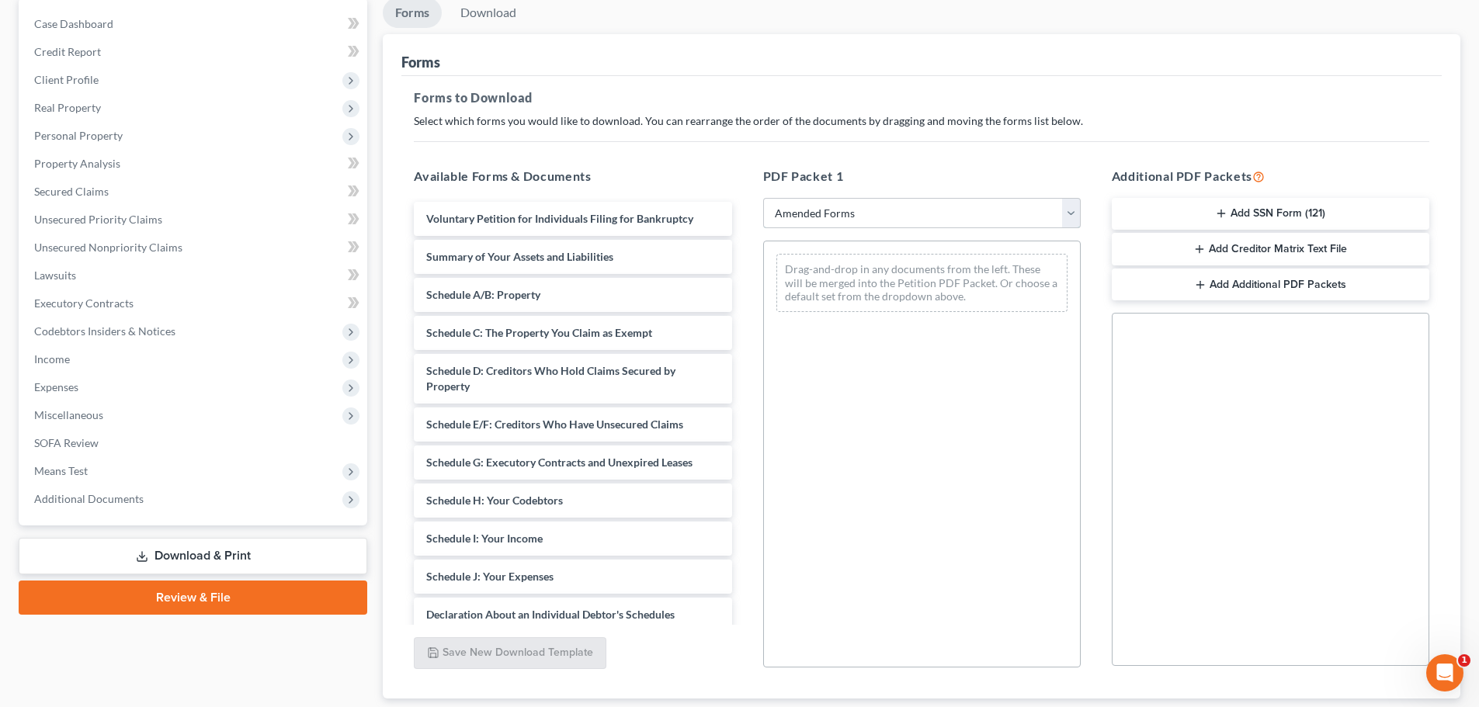
scroll to position [155, 0]
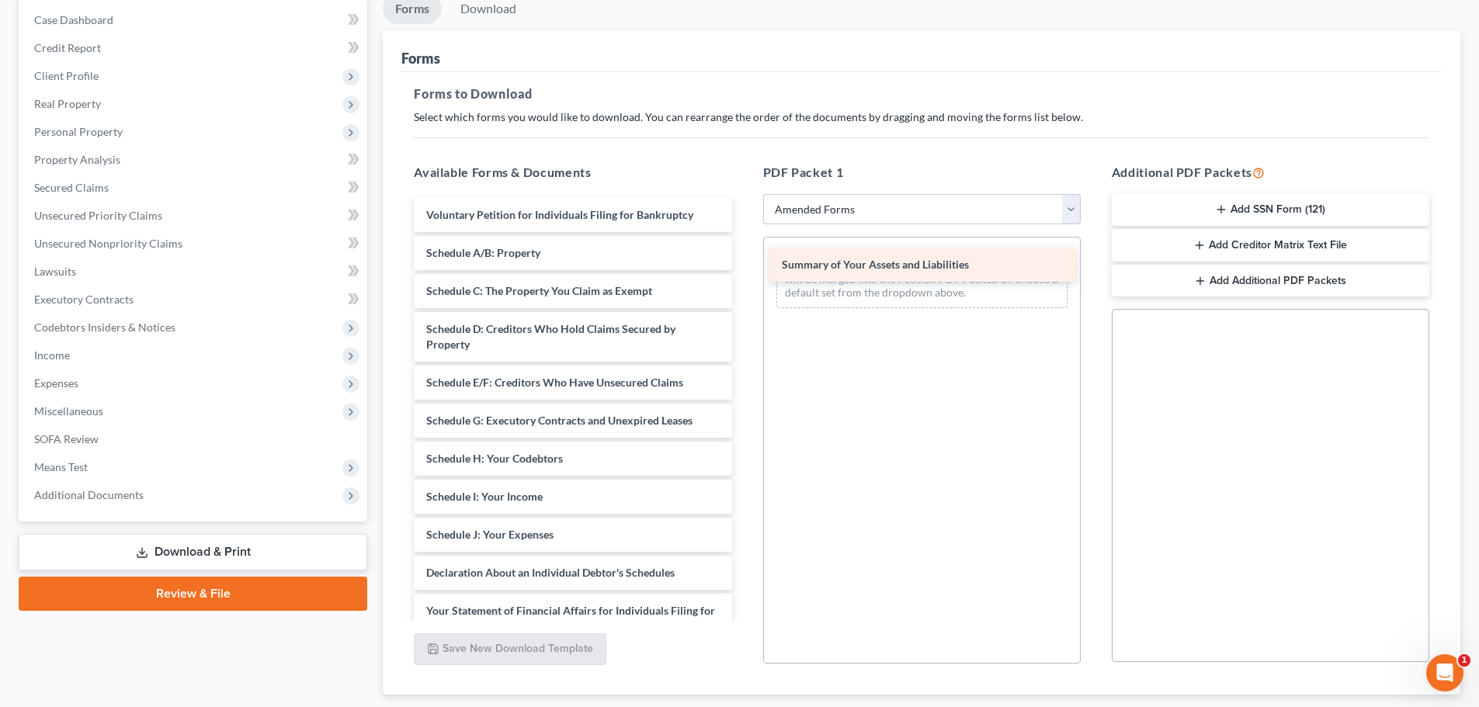
drag, startPoint x: 580, startPoint y: 248, endPoint x: 935, endPoint y: 259, distance: 355.7
click at [744, 259] on div "Summary of Your Assets and Liabilities Voluntary Petition for Individuals Filin…" at bounding box center [572, 550] width 342 height 705
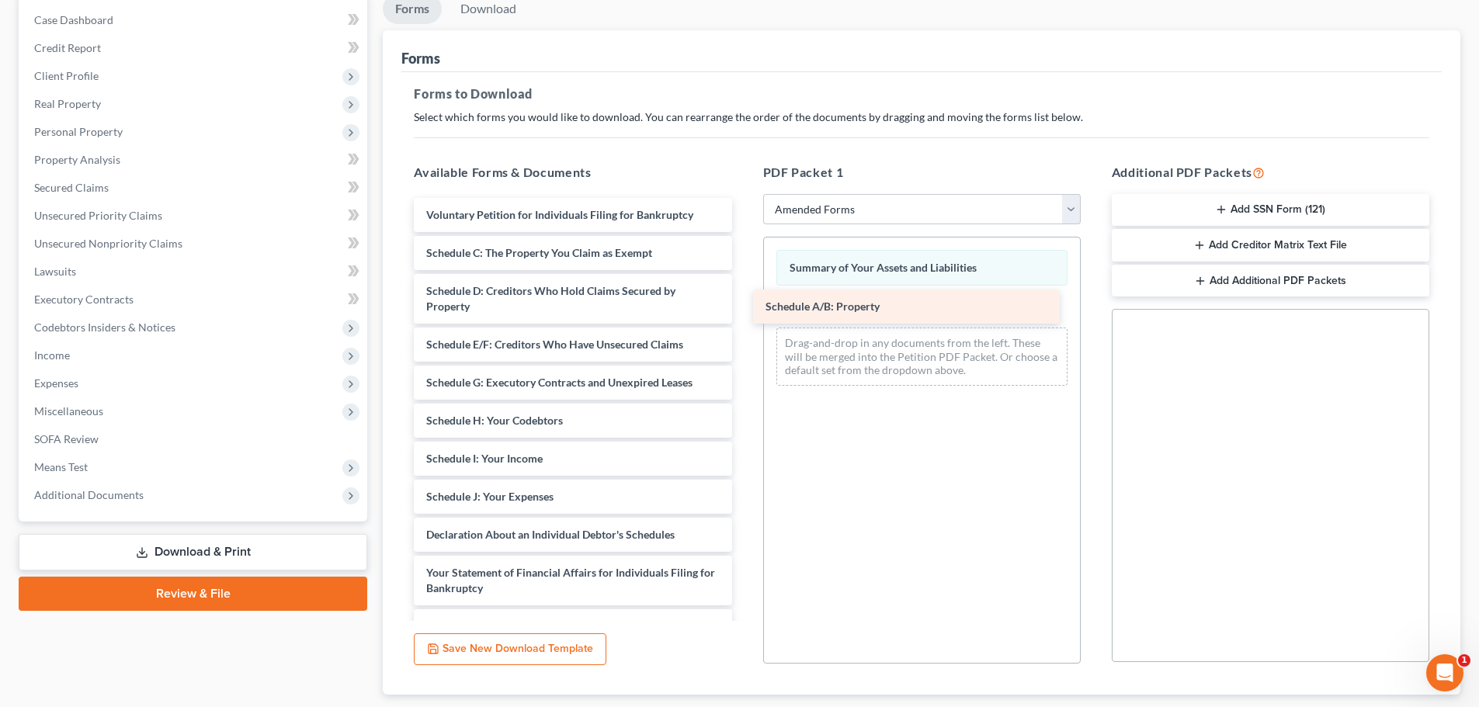
drag, startPoint x: 533, startPoint y: 252, endPoint x: 872, endPoint y: 306, distance: 343.4
click at [744, 306] on div "Schedule A/B: Property Voluntary Petition for Individuals Filing for Bankruptcy…" at bounding box center [572, 531] width 342 height 667
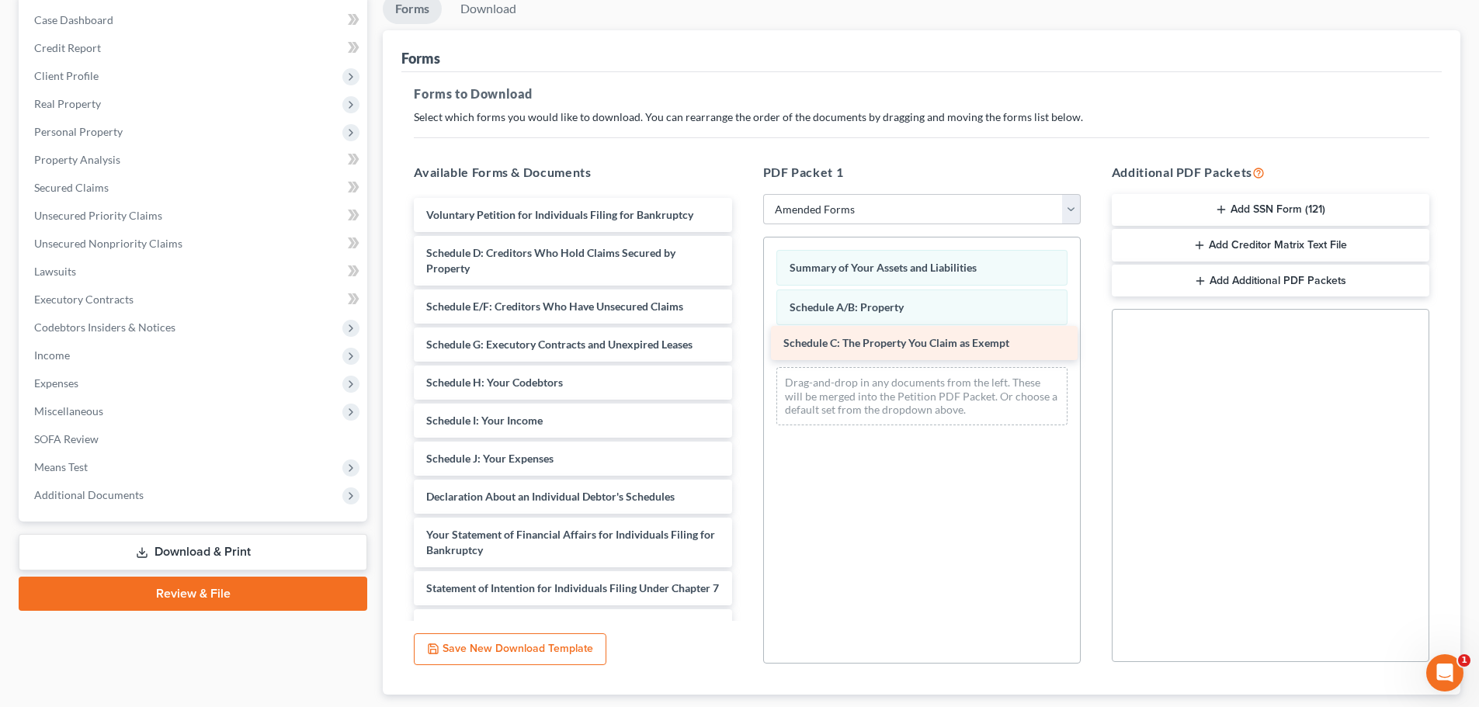
drag, startPoint x: 551, startPoint y: 257, endPoint x: 908, endPoint y: 347, distance: 368.2
click at [744, 347] on div "Schedule C: The Property You Claim as Exempt Voluntary Petition for Individuals…" at bounding box center [572, 512] width 342 height 629
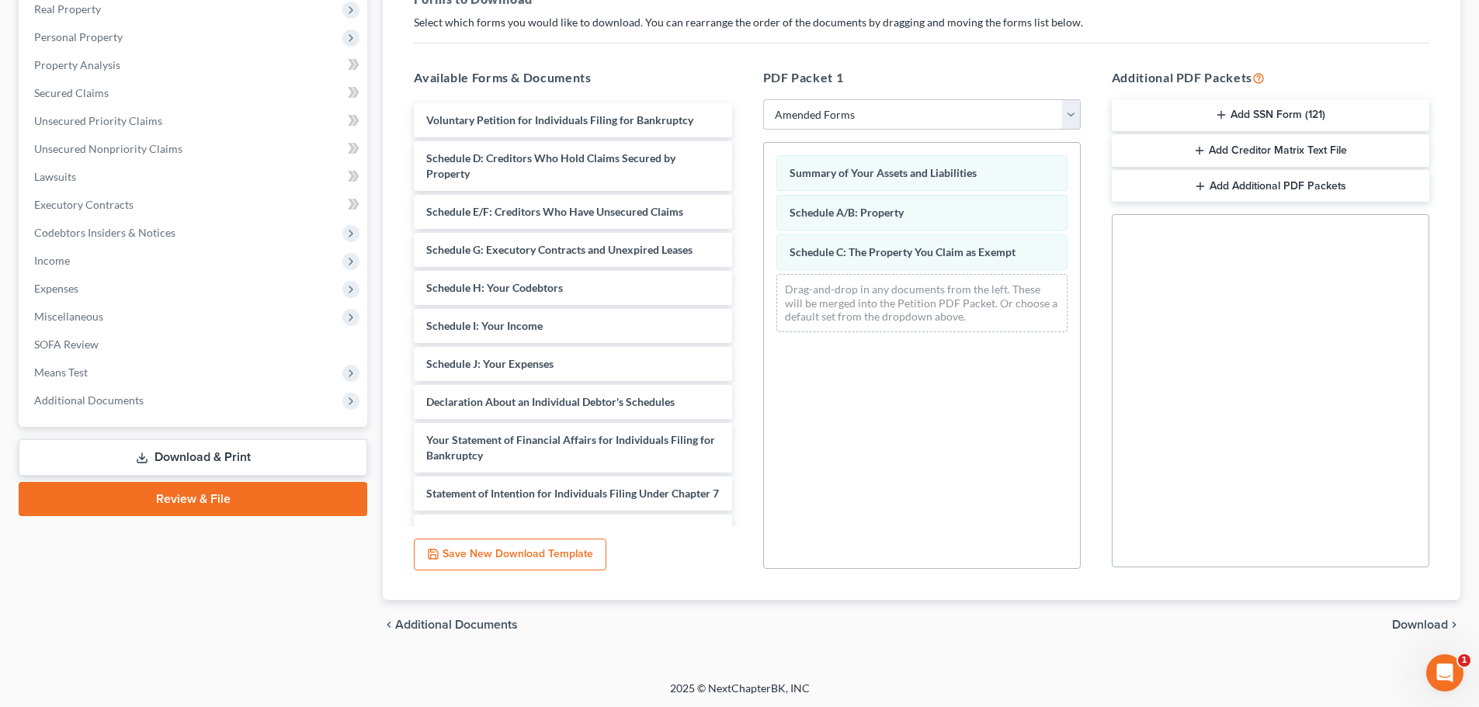
scroll to position [251, 0]
click at [1410, 620] on span "Download" at bounding box center [1420, 623] width 56 height 12
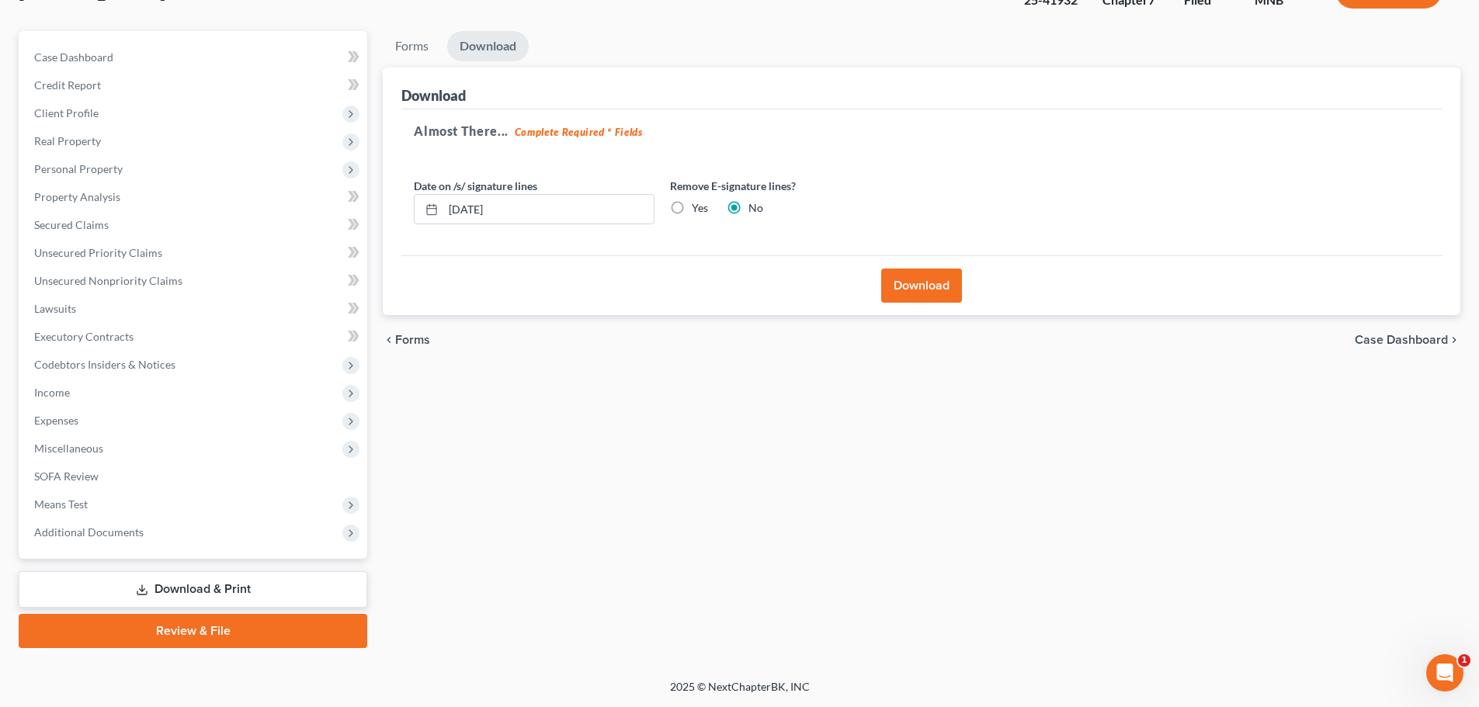
click at [897, 287] on button "Download" at bounding box center [921, 286] width 81 height 34
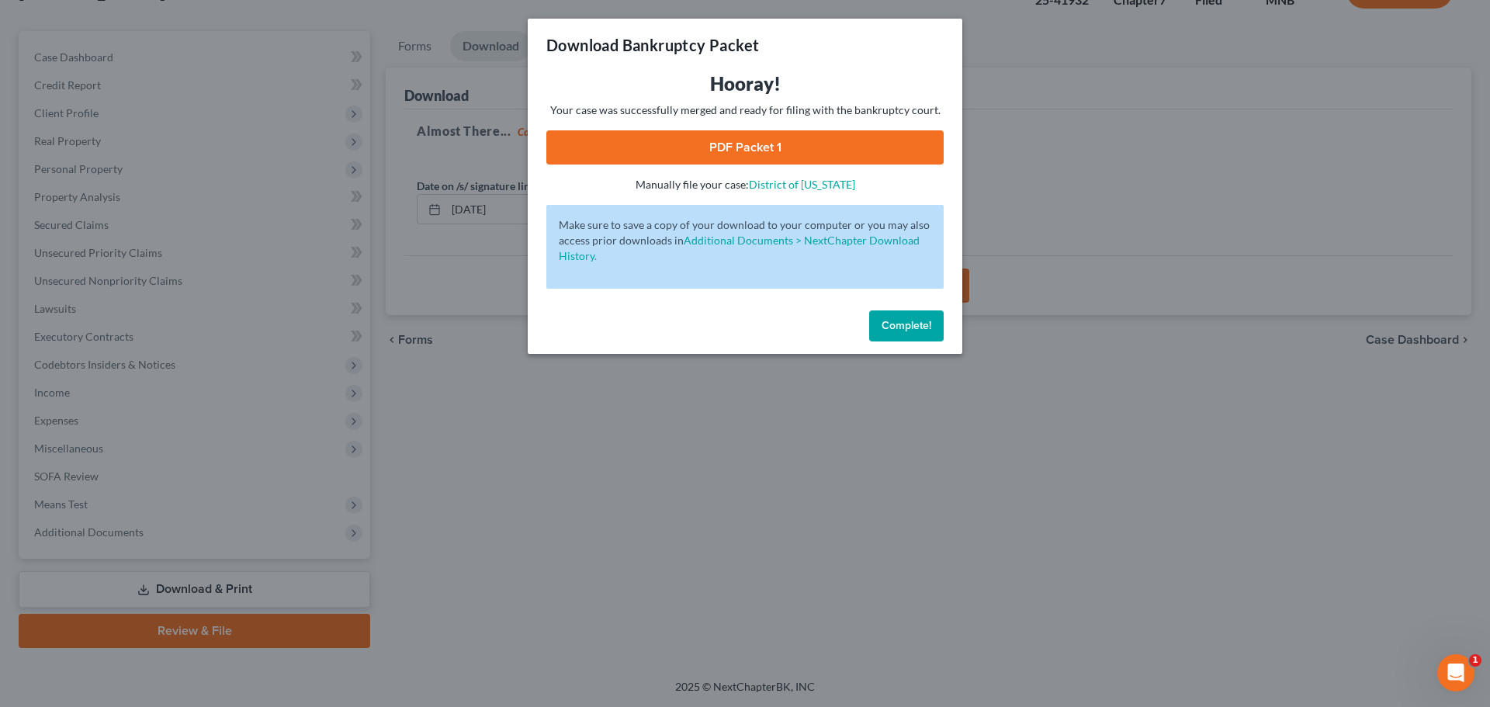
click at [734, 154] on link "PDF Packet 1" at bounding box center [744, 147] width 397 height 34
click at [924, 337] on button "Complete!" at bounding box center [906, 325] width 75 height 31
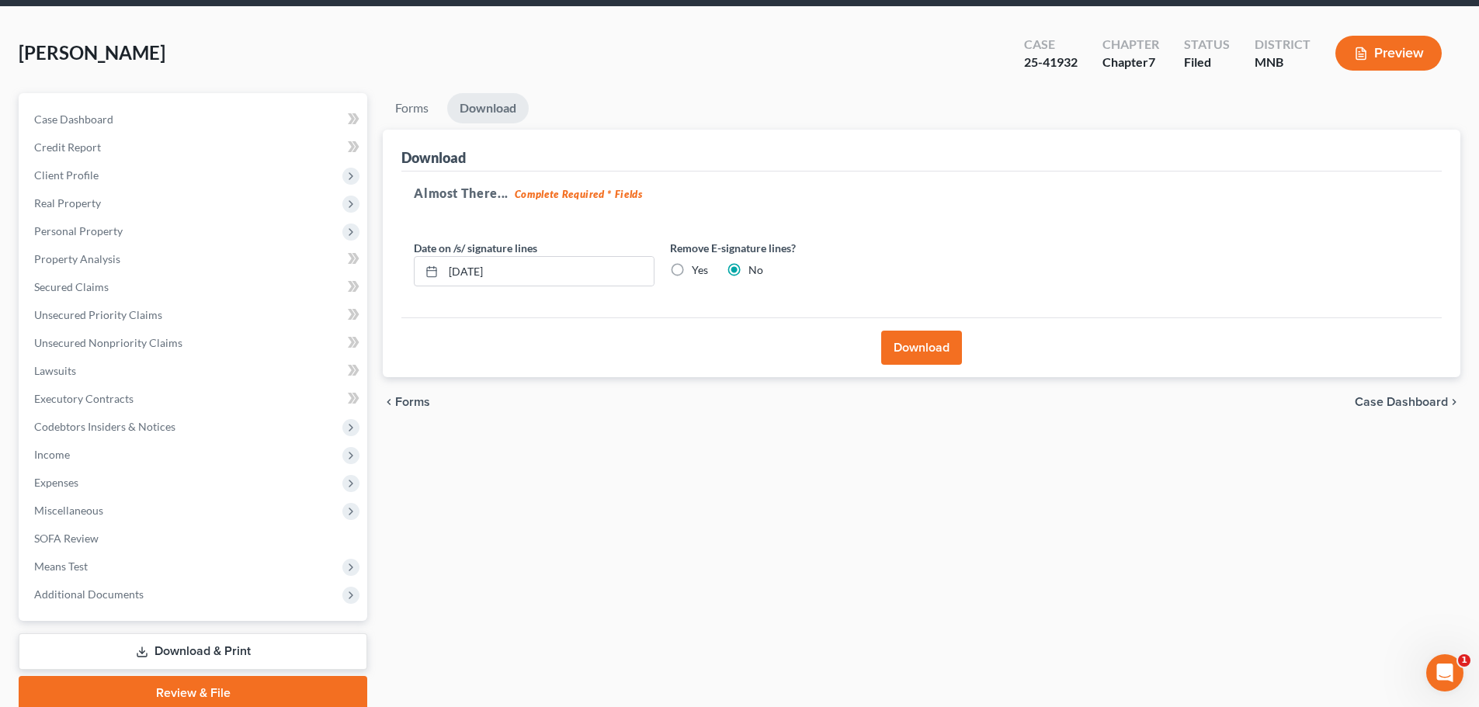
scroll to position [0, 0]
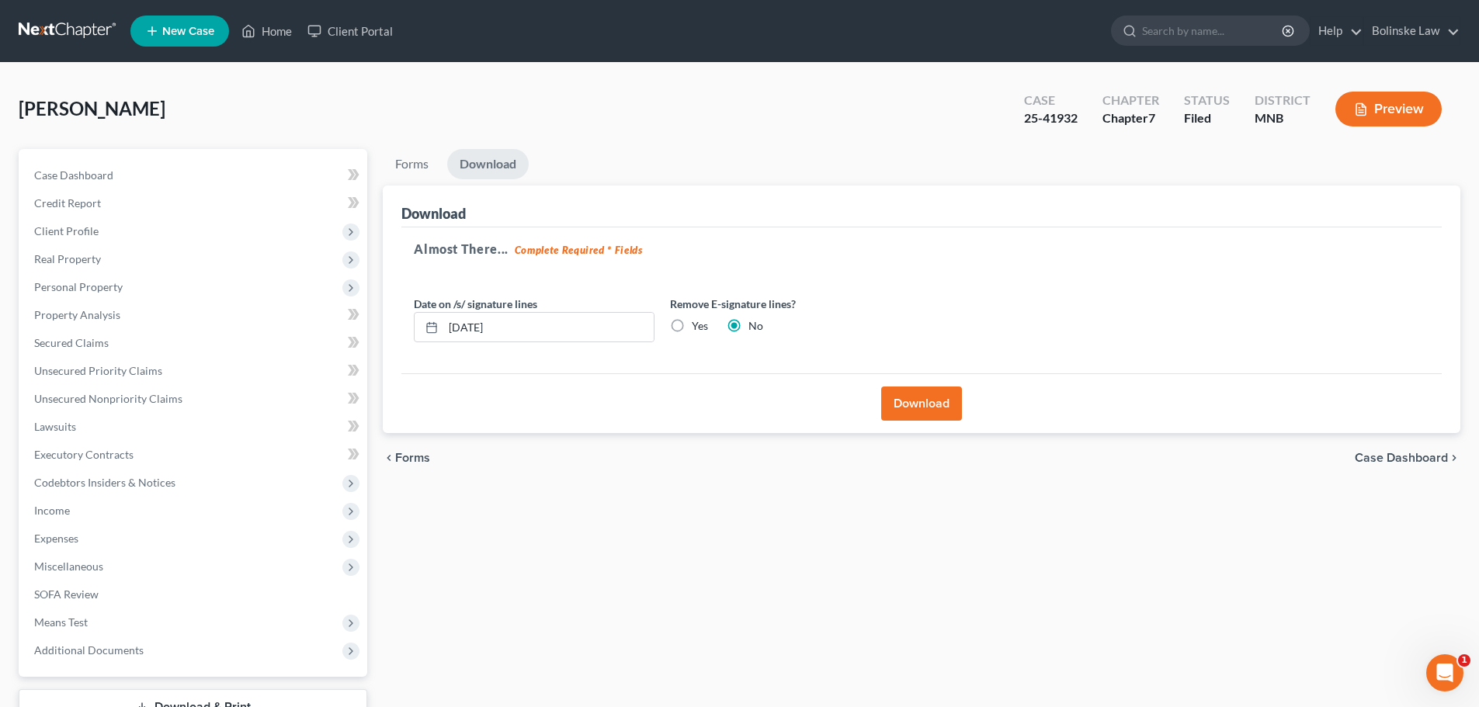
click at [64, 25] on link at bounding box center [68, 31] width 99 height 28
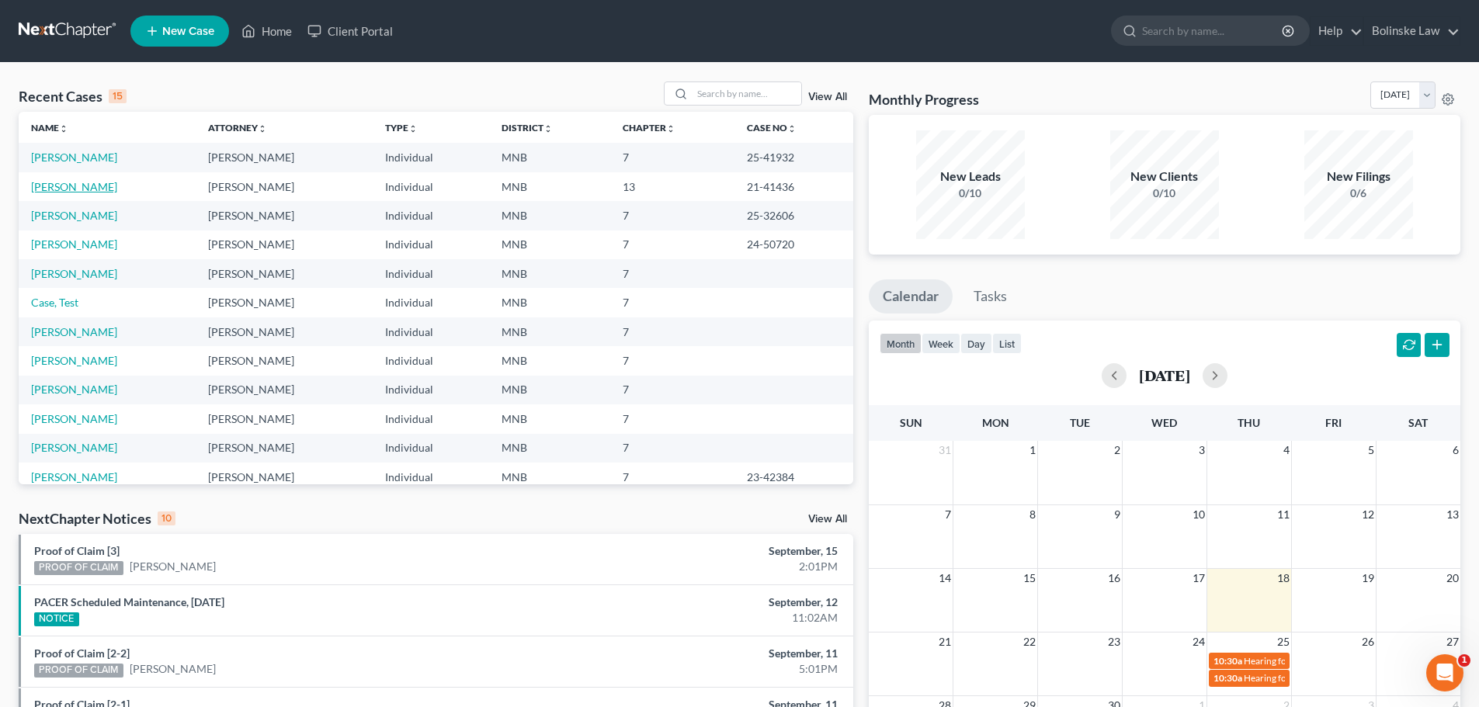
click at [89, 186] on link "[PERSON_NAME]" at bounding box center [74, 186] width 86 height 13
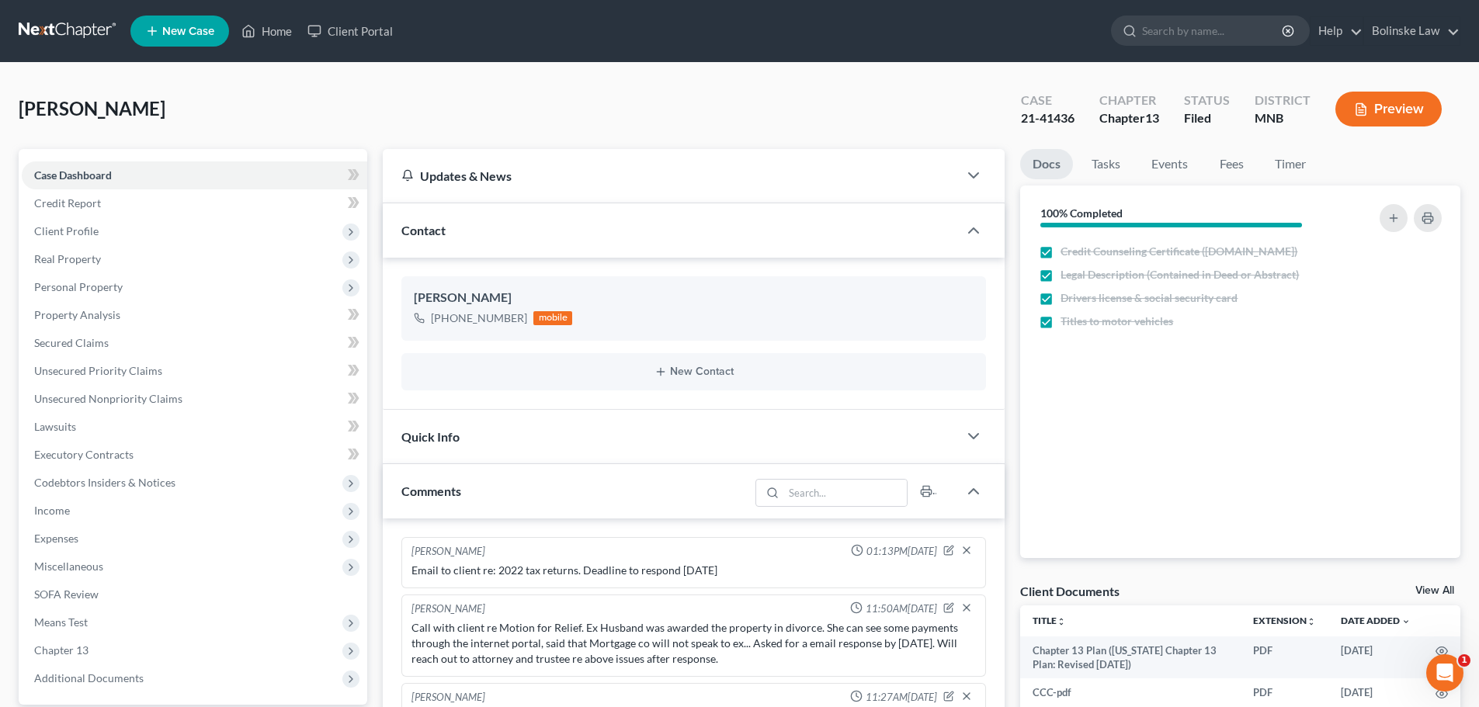
scroll to position [110, 0]
